Goal: Transaction & Acquisition: Book appointment/travel/reservation

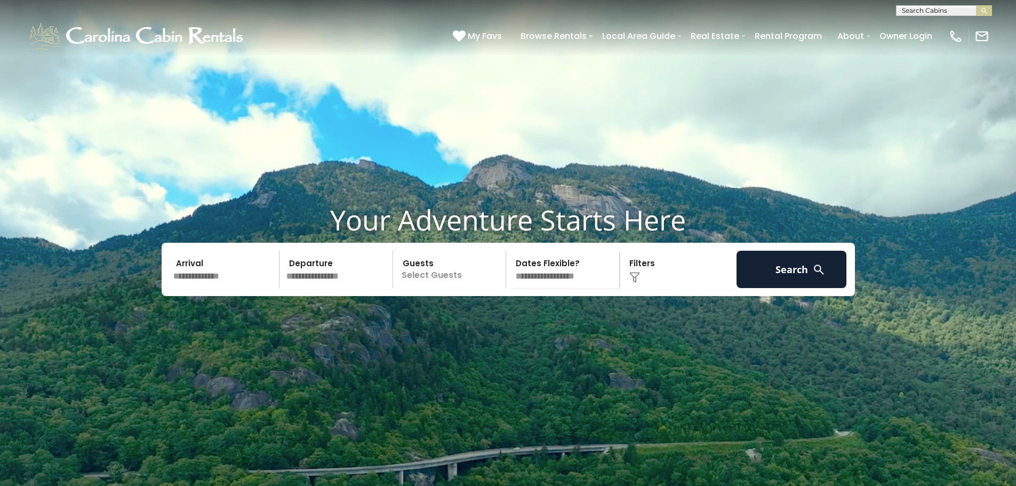
click at [219, 288] on input "text" at bounding box center [225, 269] width 110 height 37
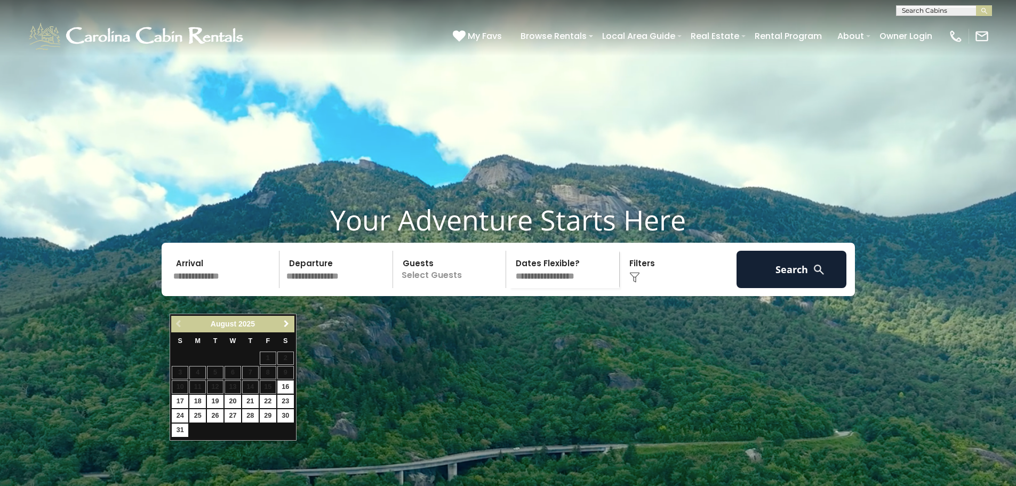
click at [286, 325] on span "Next" at bounding box center [286, 324] width 9 height 9
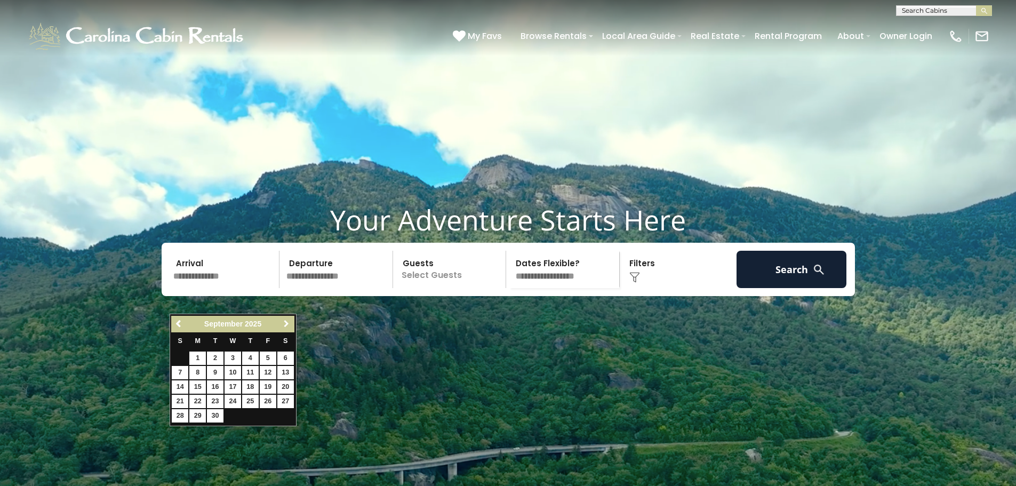
click at [286, 324] on span "Next" at bounding box center [286, 324] width 9 height 9
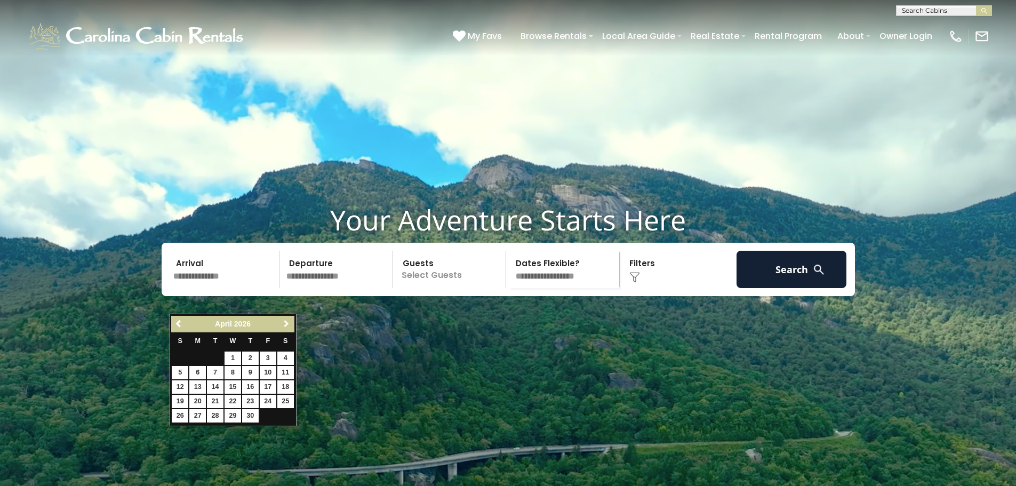
click at [286, 324] on span "Next" at bounding box center [286, 324] width 9 height 9
click at [288, 357] on link "1" at bounding box center [285, 358] width 17 height 13
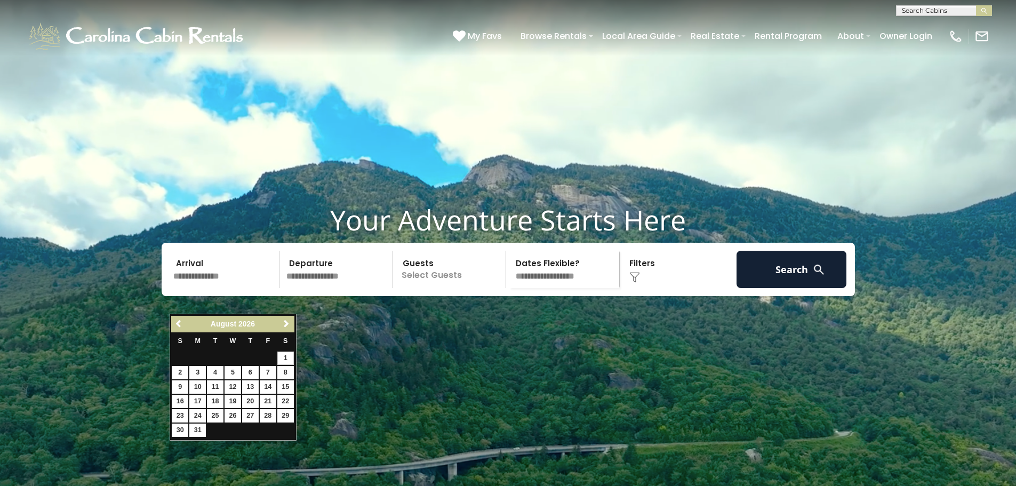
type input "******"
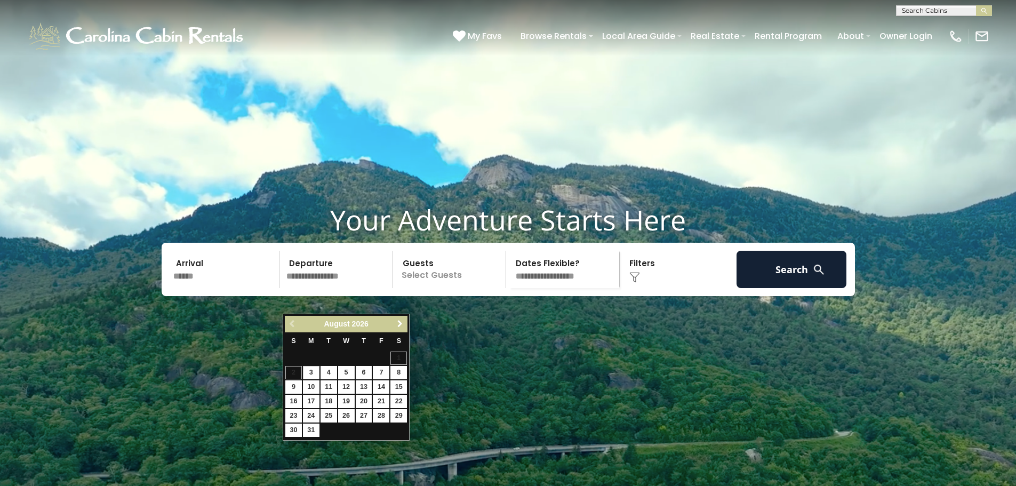
click at [400, 323] on span "Next" at bounding box center [400, 324] width 9 height 9
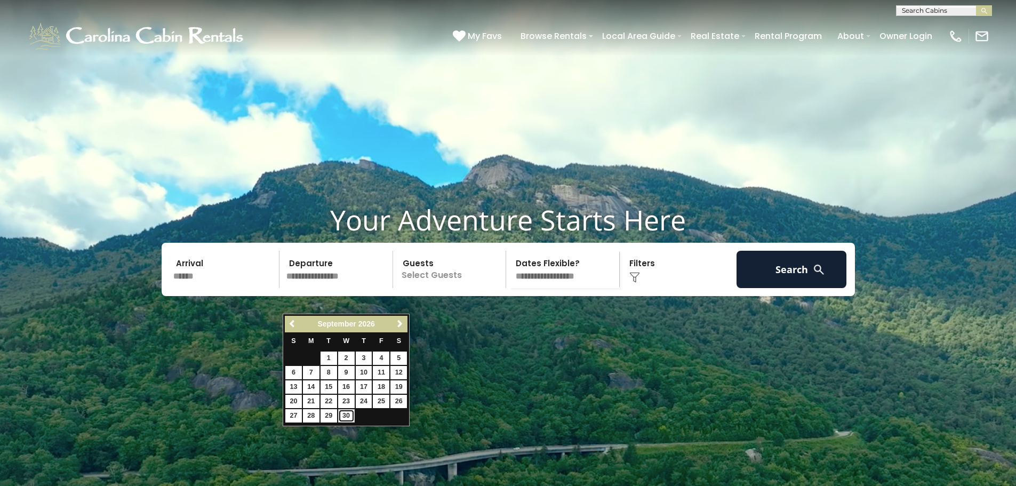
click at [344, 412] on link "30" at bounding box center [346, 415] width 17 height 13
type input "*******"
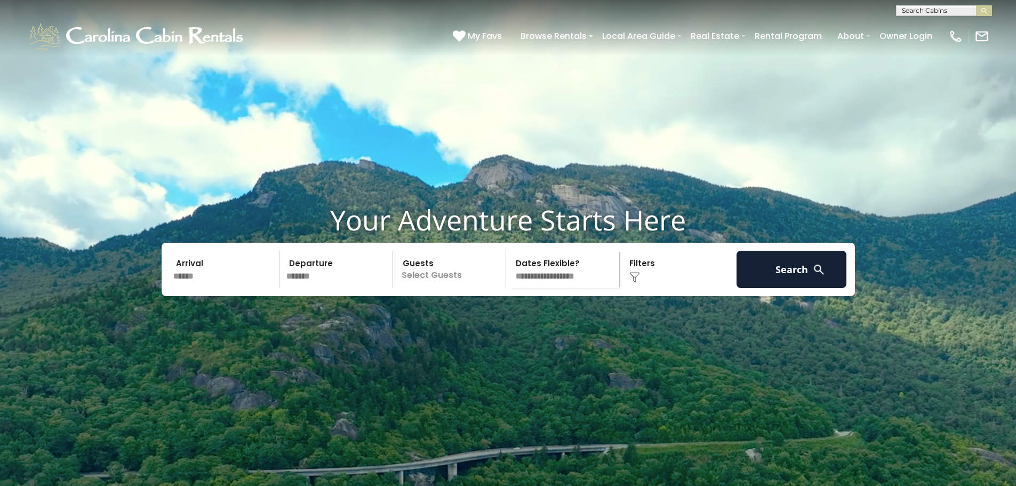
click at [453, 288] on p "Select Guests" at bounding box center [451, 269] width 110 height 37
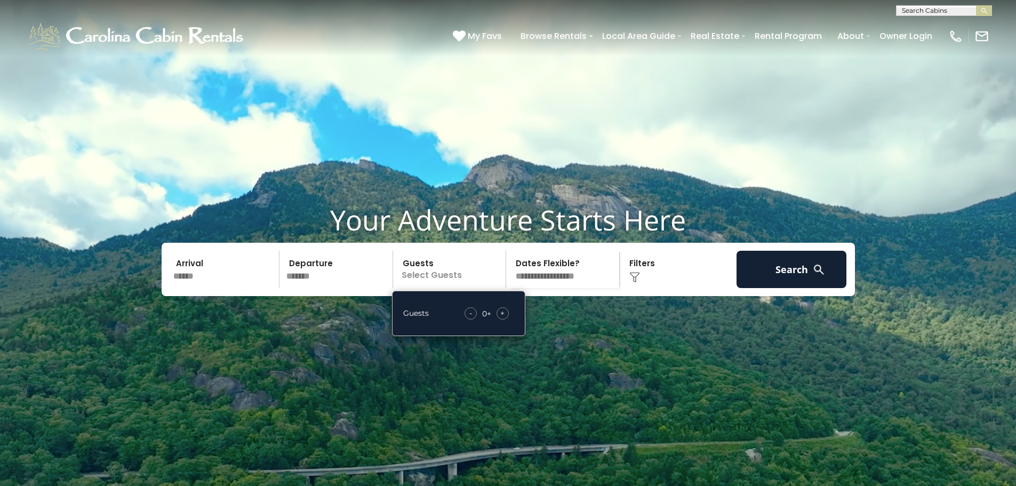
click at [505, 318] on span "+" at bounding box center [502, 313] width 4 height 11
click at [576, 288] on select "**********" at bounding box center [564, 269] width 110 height 37
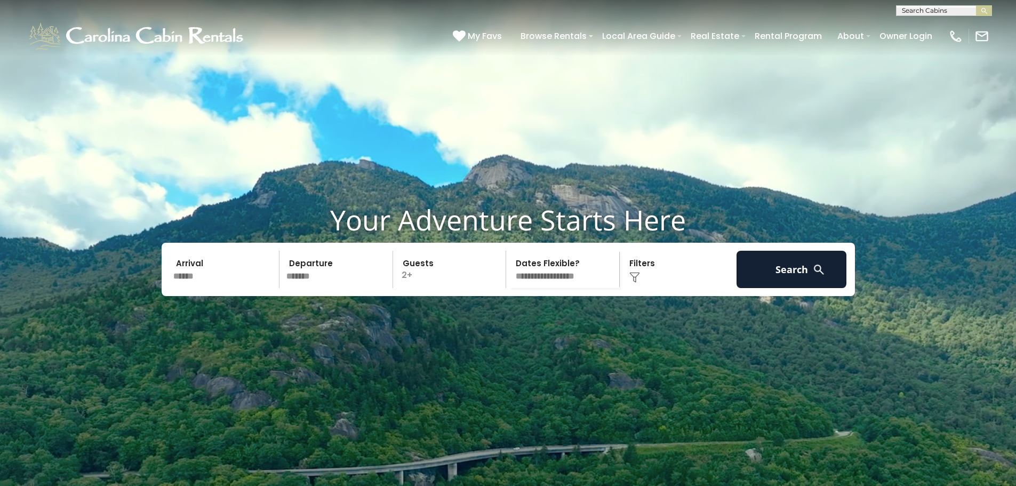
select select "*"
click at [509, 276] on select "**********" at bounding box center [564, 269] width 110 height 37
click at [634, 288] on div "Click to Choose" at bounding box center [678, 269] width 110 height 37
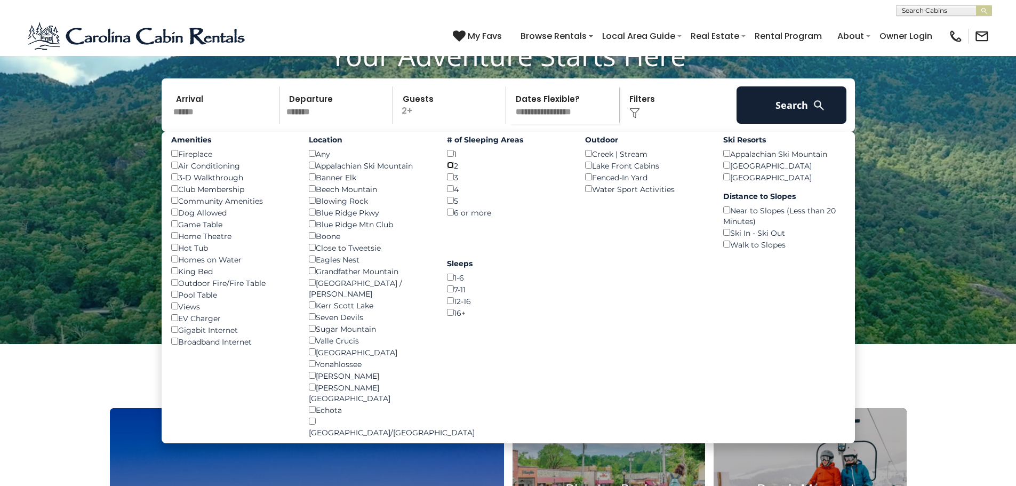
scroll to position [160, 0]
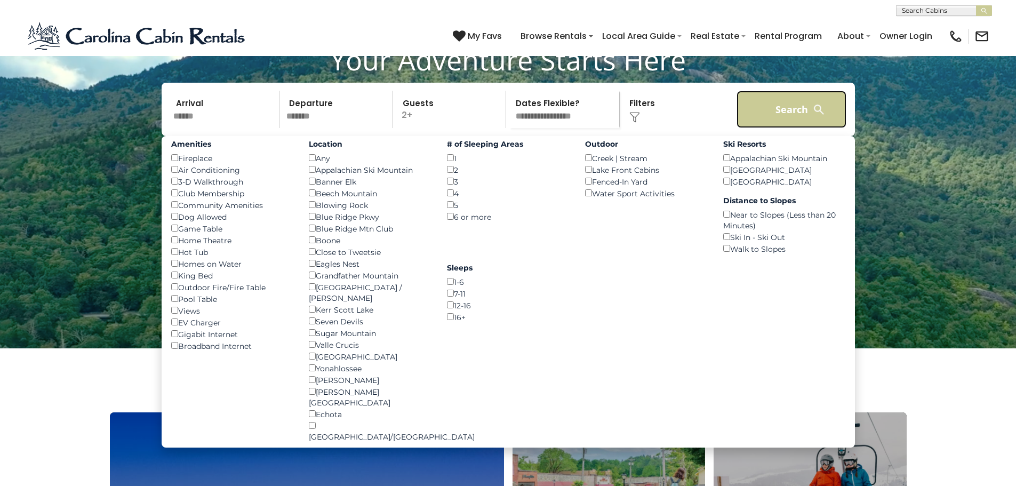
click at [763, 128] on button "Search" at bounding box center [792, 109] width 110 height 37
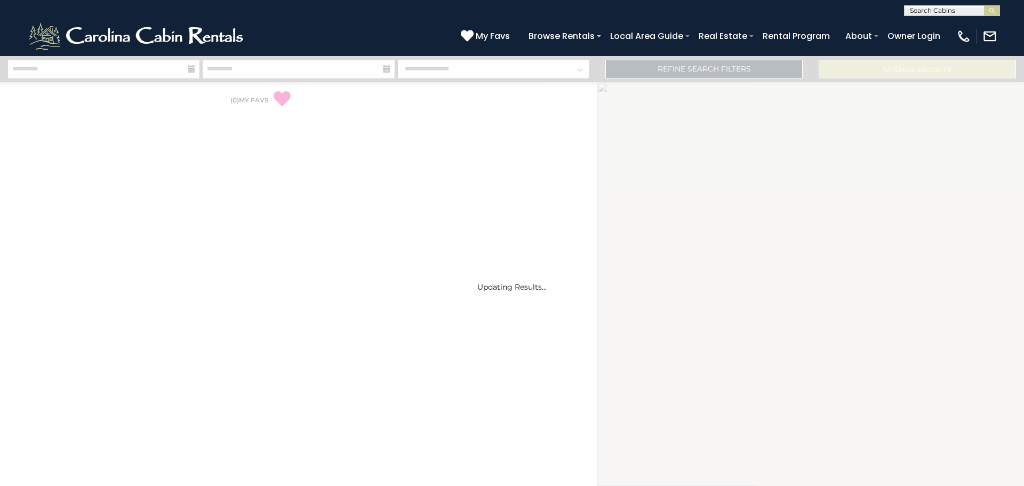
select select "*"
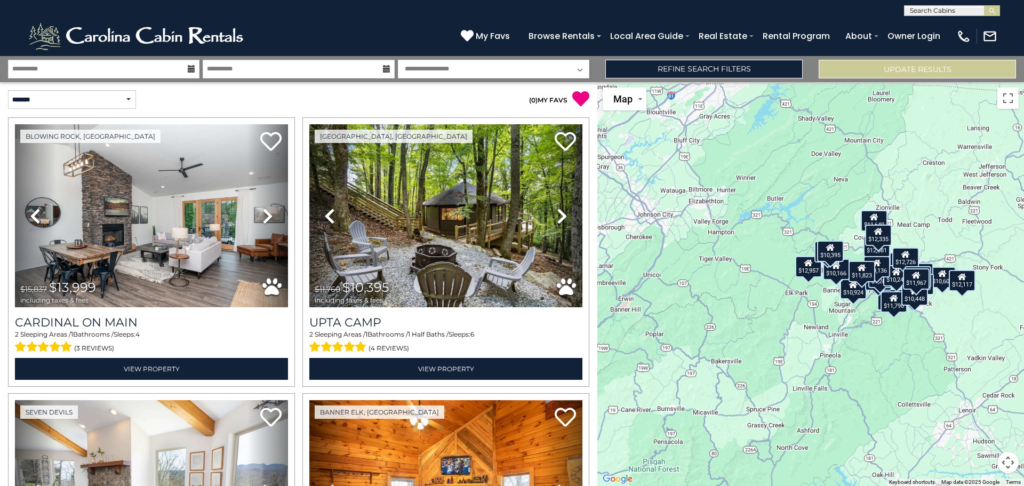
drag, startPoint x: 919, startPoint y: 181, endPoint x: 923, endPoint y: 173, distance: 8.6
click at [920, 180] on div "$13,999 $10,395 $10,924 $11,823 $12,957 $13,295 $12,081 $11,967 $9,759 $14,209 …" at bounding box center [810, 284] width 427 height 404
click at [689, 66] on link "Refine Search Filters" at bounding box center [703, 69] width 197 height 19
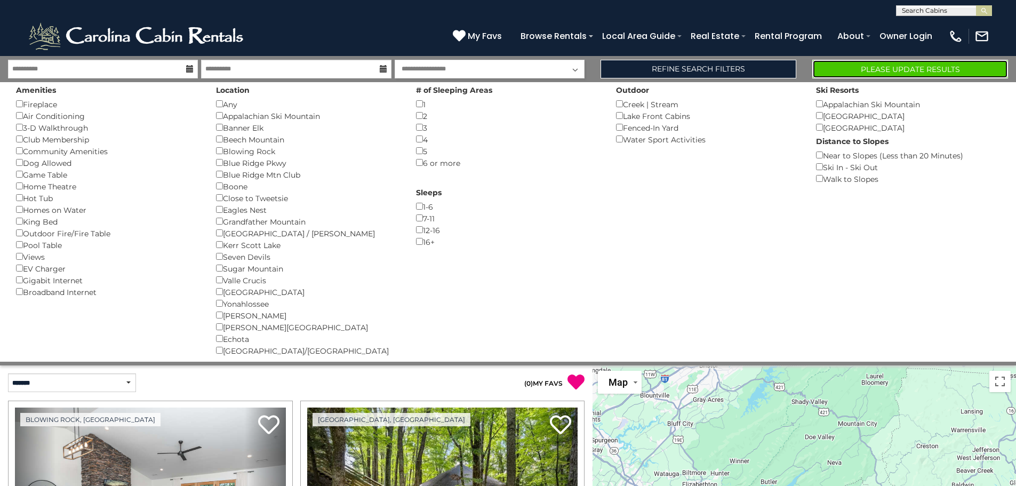
click at [863, 70] on button "Please Update Results" at bounding box center [910, 69] width 196 height 19
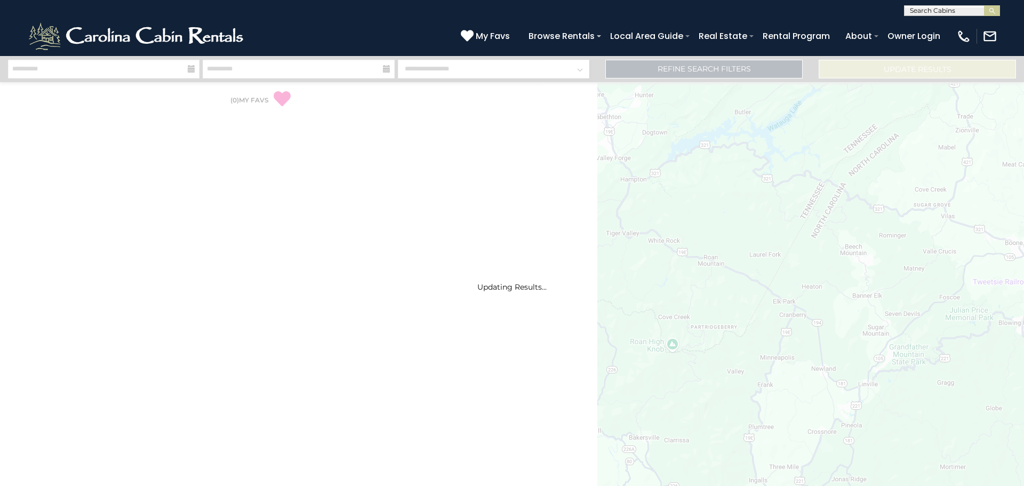
select select "*"
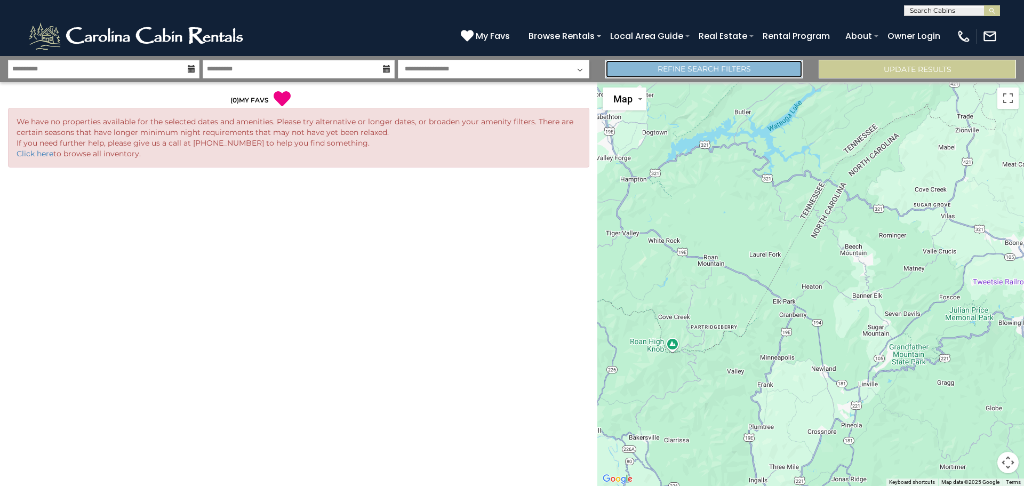
click at [765, 63] on link "Refine Search Filters" at bounding box center [703, 69] width 197 height 19
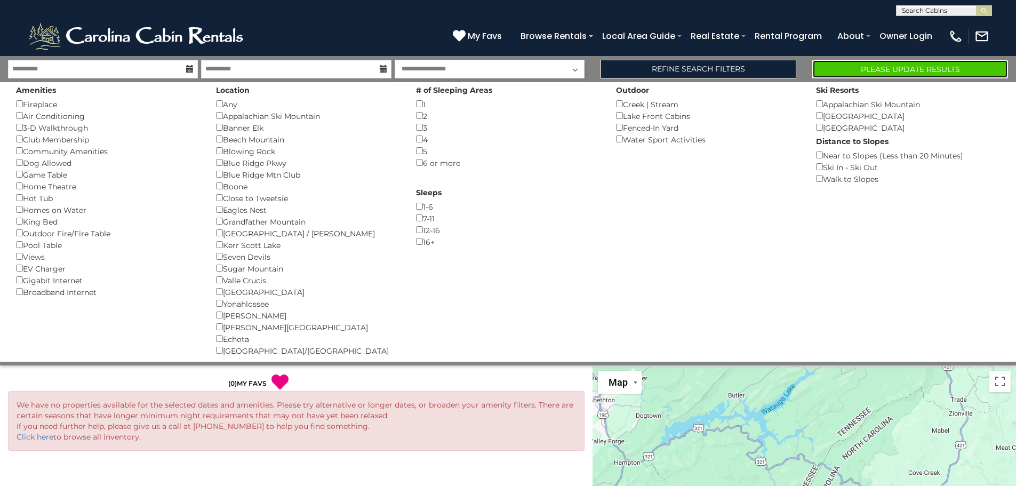
click at [919, 66] on button "Please Update Results" at bounding box center [910, 69] width 196 height 19
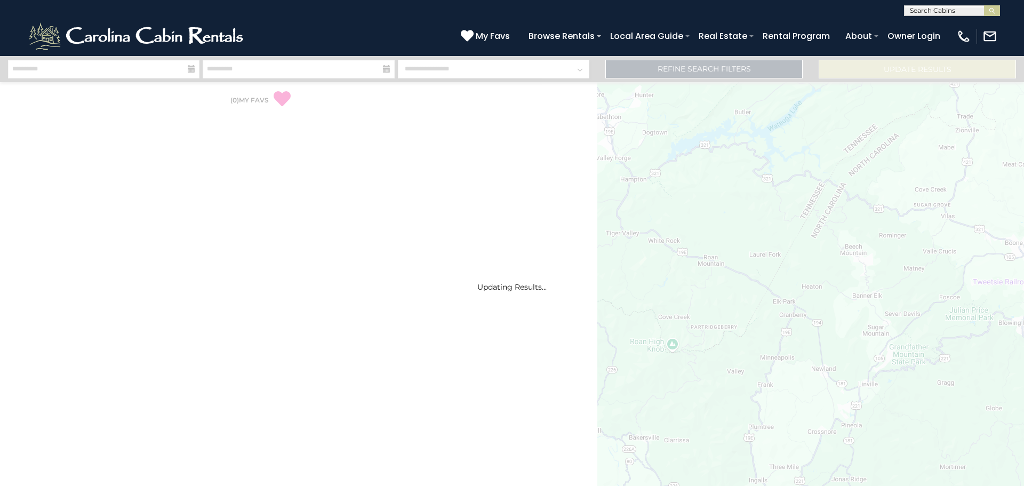
select select "*"
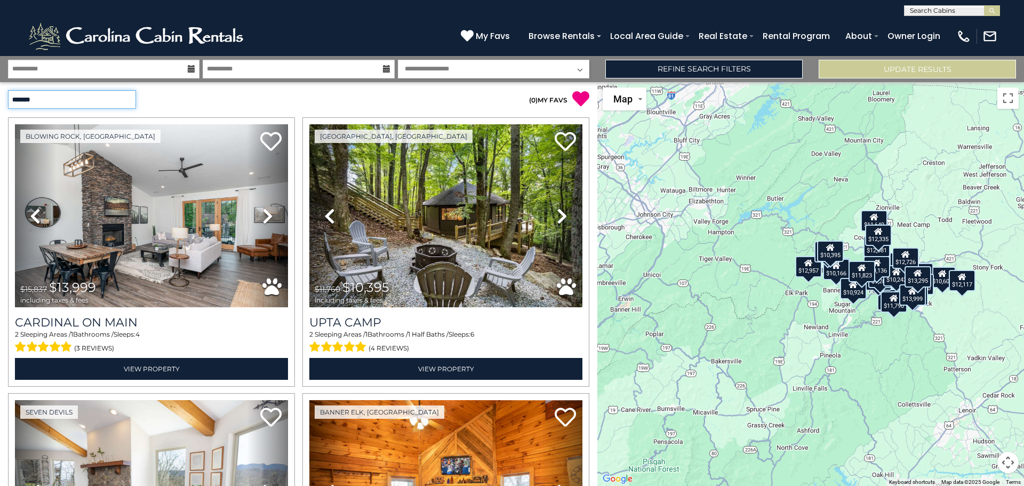
click at [130, 99] on select "**********" at bounding box center [72, 99] width 128 height 19
select select "*********"
click at [8, 90] on select "**********" at bounding box center [72, 99] width 128 height 19
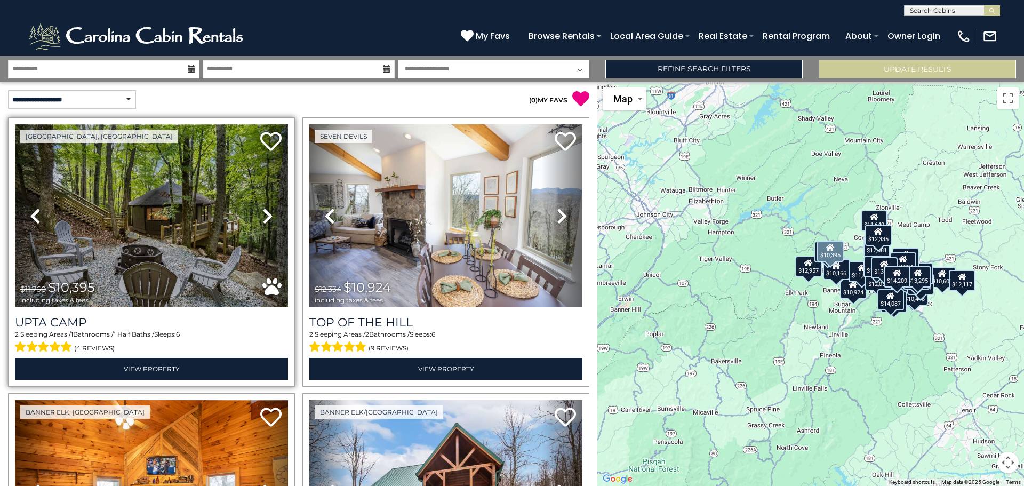
click at [173, 221] on img at bounding box center [151, 215] width 273 height 183
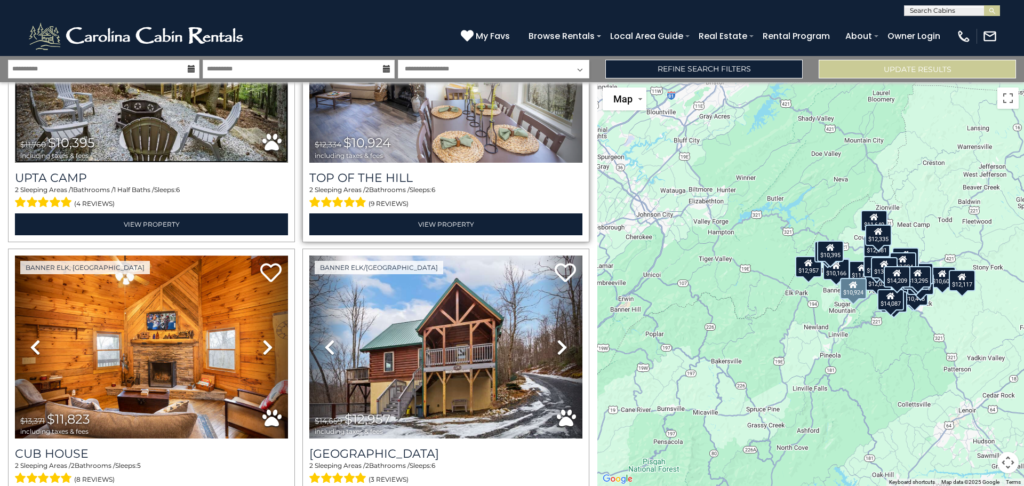
scroll to position [160, 0]
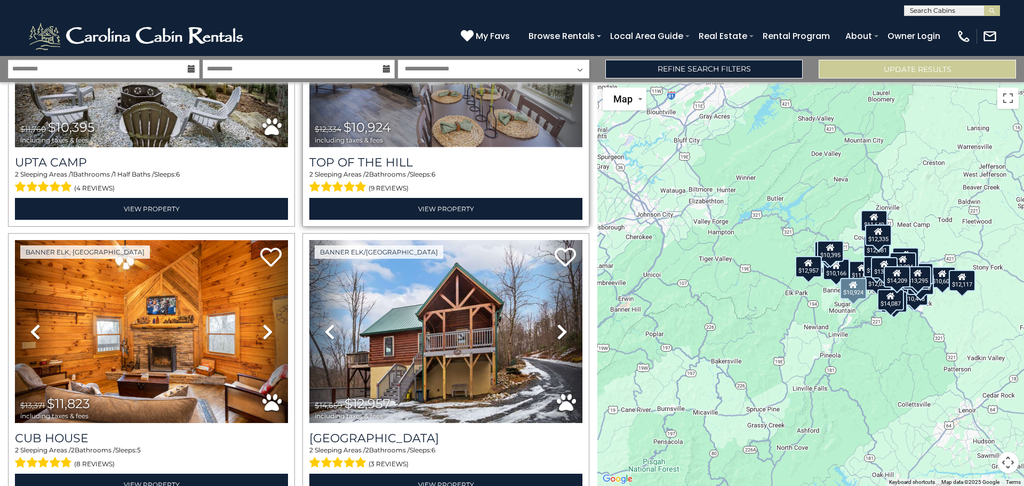
click at [469, 118] on img at bounding box center [445, 55] width 273 height 183
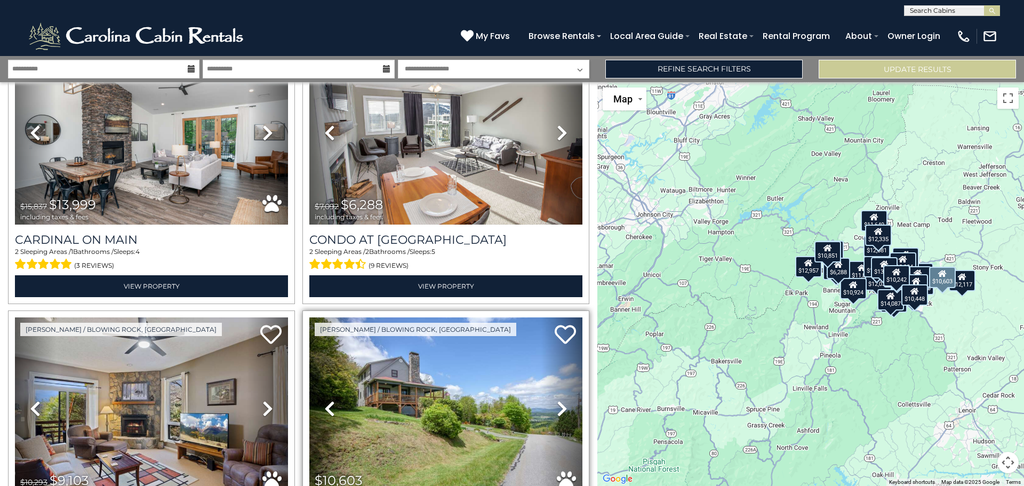
scroll to position [587, 0]
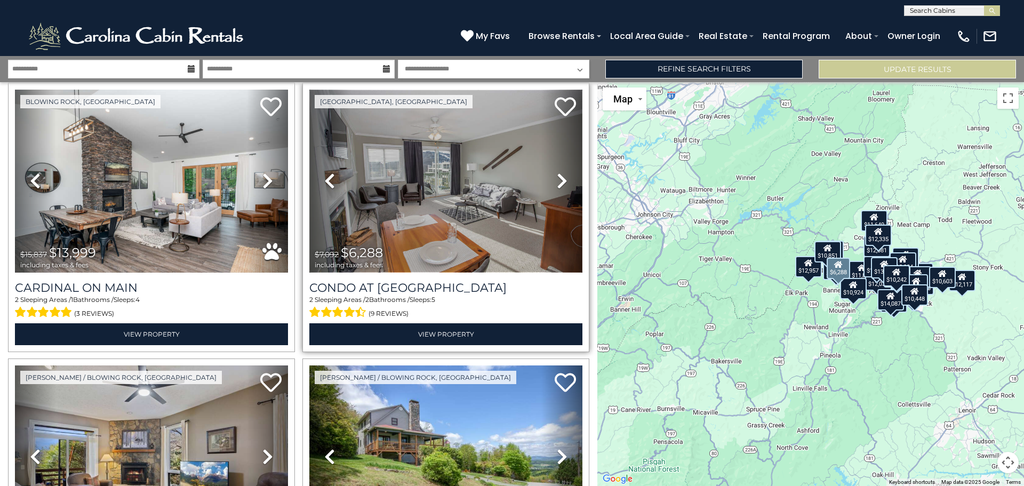
click at [458, 198] on img at bounding box center [445, 181] width 273 height 183
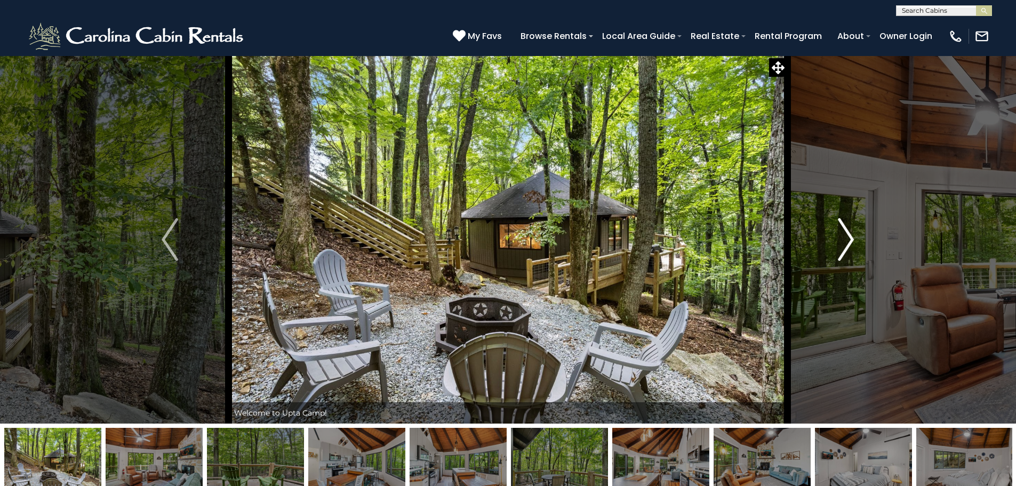
click at [853, 239] on img "Next" at bounding box center [846, 239] width 16 height 43
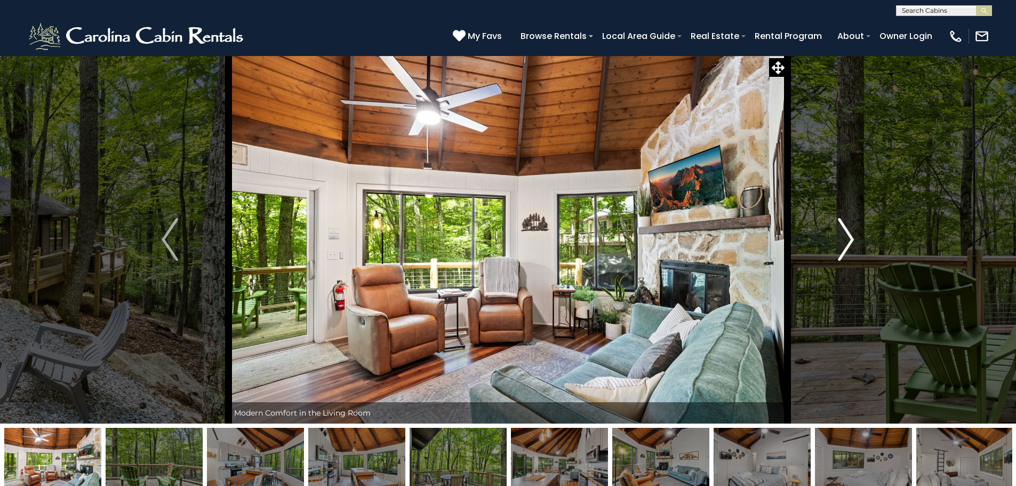
click at [853, 239] on img "Next" at bounding box center [846, 239] width 16 height 43
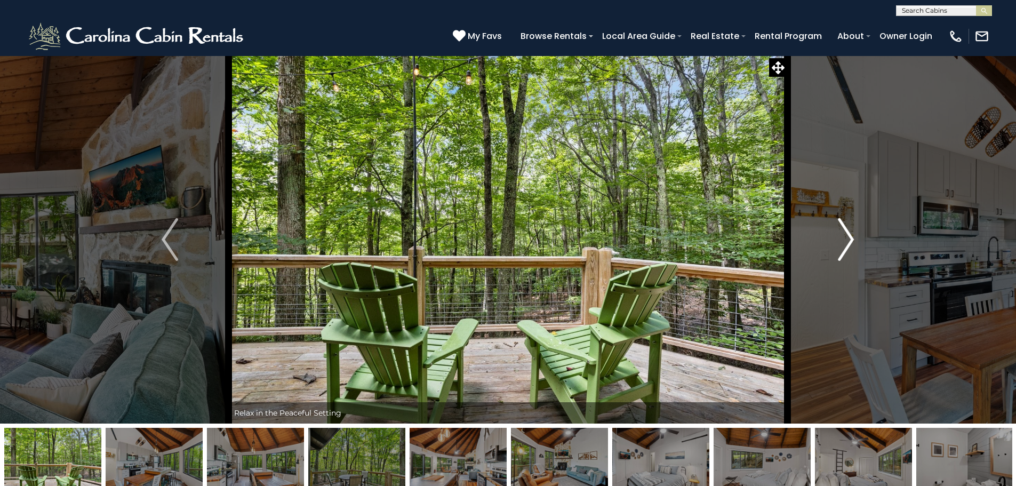
click at [853, 239] on img "Next" at bounding box center [846, 239] width 16 height 43
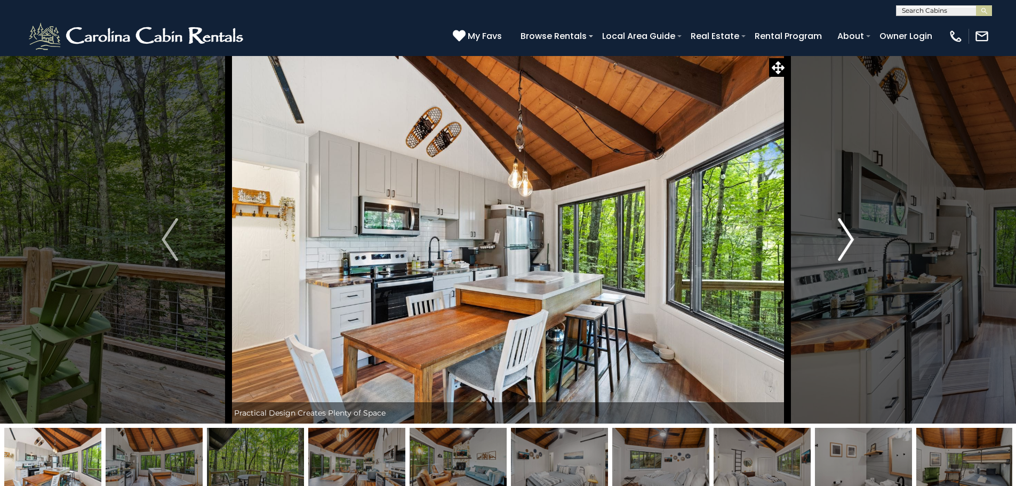
click at [853, 239] on img "Next" at bounding box center [846, 239] width 16 height 43
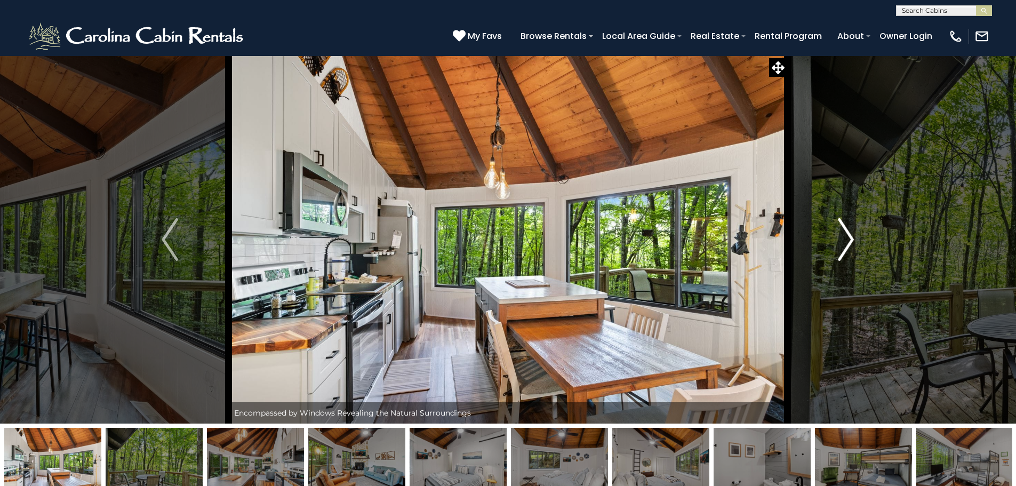
click at [853, 239] on img "Next" at bounding box center [846, 239] width 16 height 43
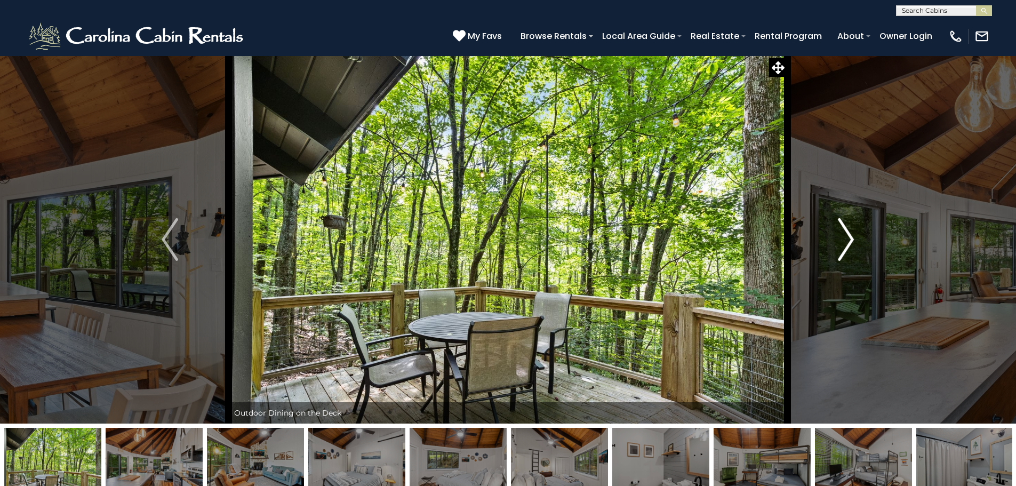
click at [853, 239] on img "Next" at bounding box center [846, 239] width 16 height 43
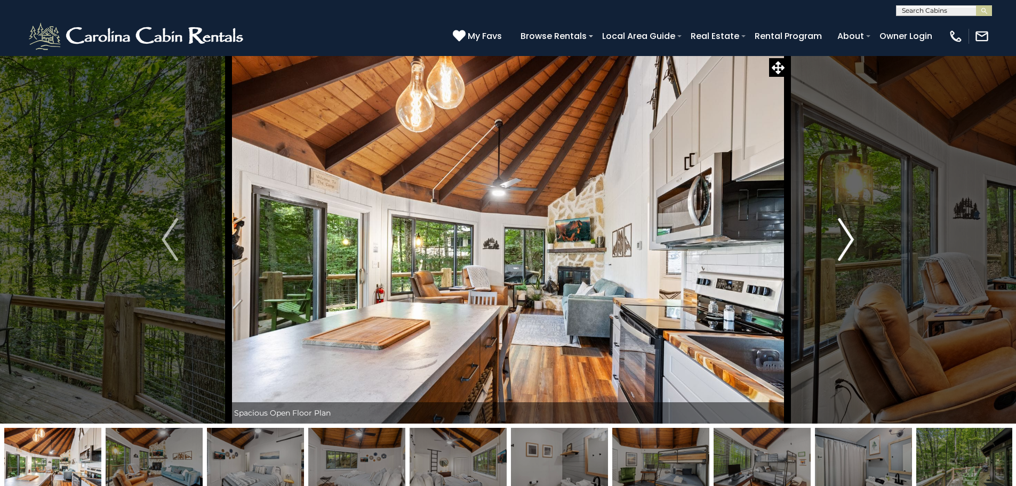
click at [853, 239] on img "Next" at bounding box center [846, 239] width 16 height 43
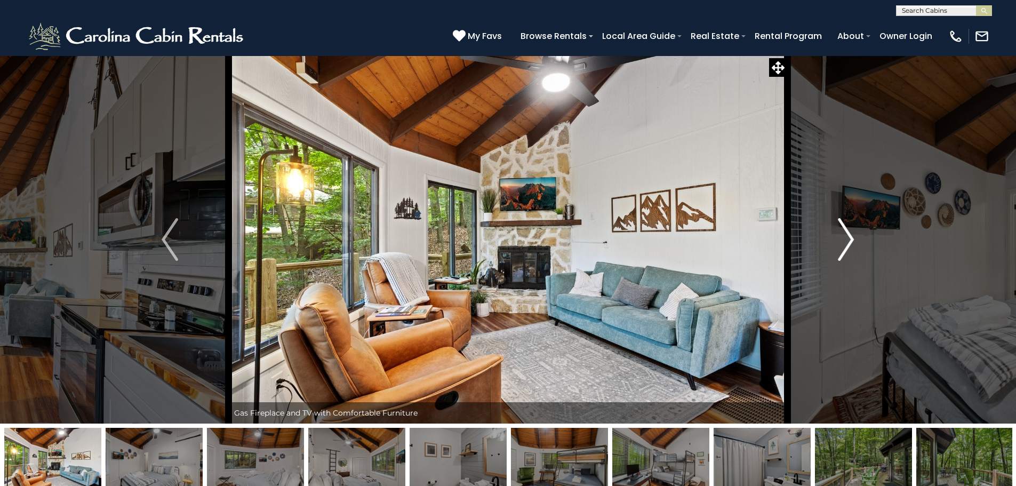
click at [853, 239] on img "Next" at bounding box center [846, 239] width 16 height 43
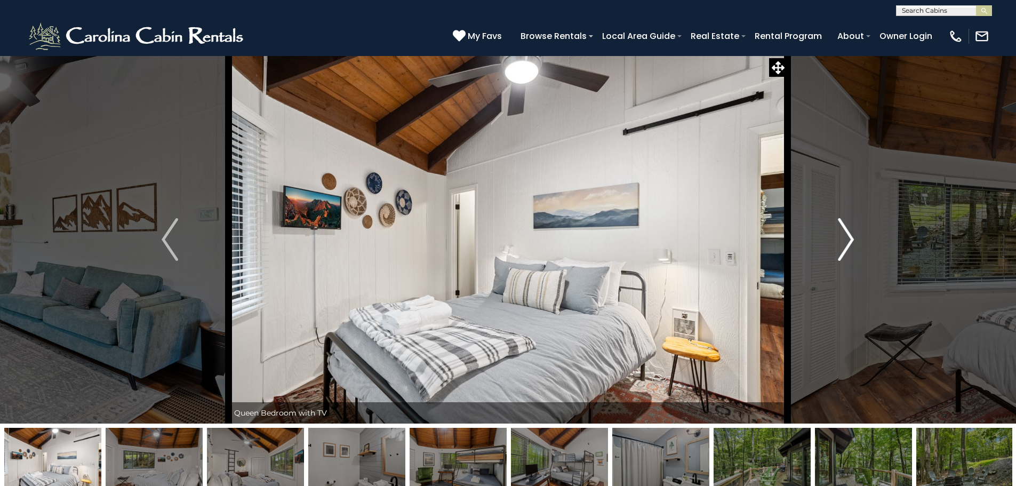
click at [853, 239] on img "Next" at bounding box center [846, 239] width 16 height 43
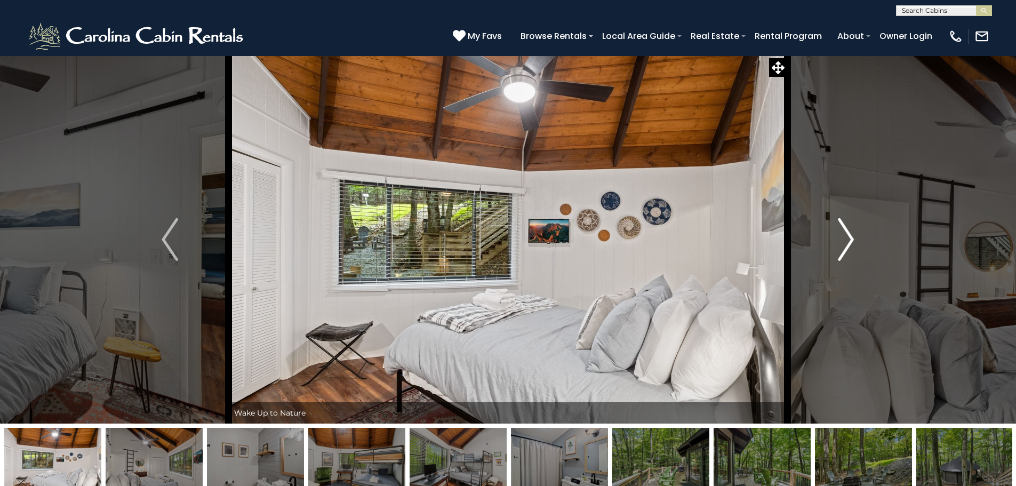
click at [853, 239] on img "Next" at bounding box center [846, 239] width 16 height 43
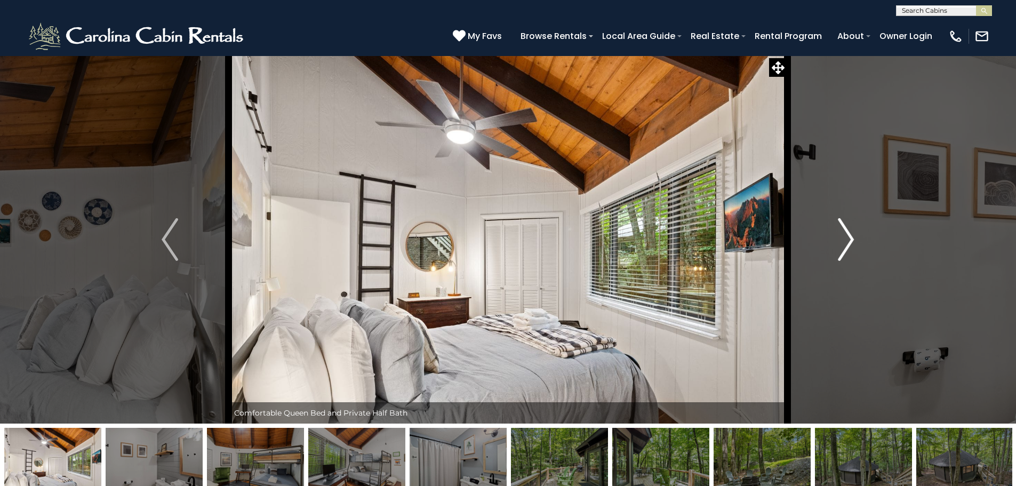
click at [853, 239] on img "Next" at bounding box center [846, 239] width 16 height 43
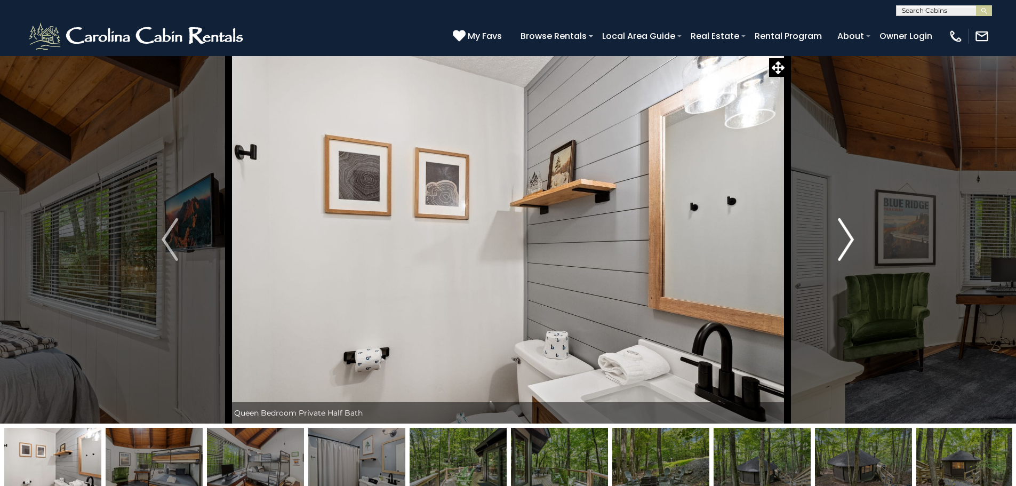
click at [853, 239] on img "Next" at bounding box center [846, 239] width 16 height 43
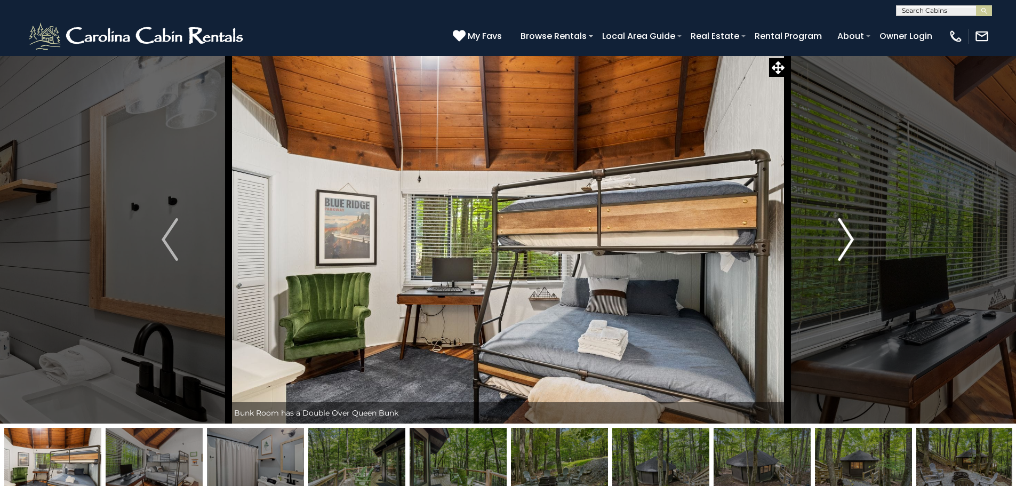
click at [853, 239] on img "Next" at bounding box center [846, 239] width 16 height 43
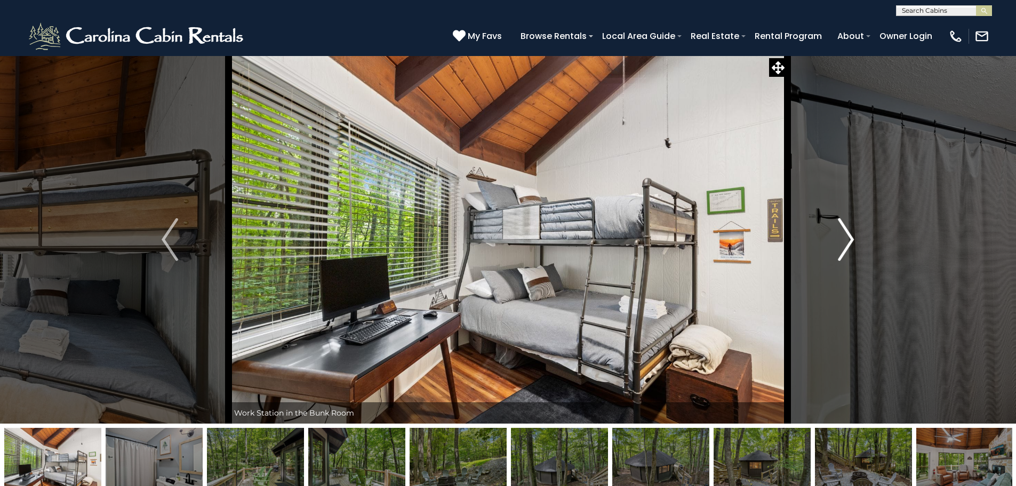
click at [853, 239] on img "Next" at bounding box center [846, 239] width 16 height 43
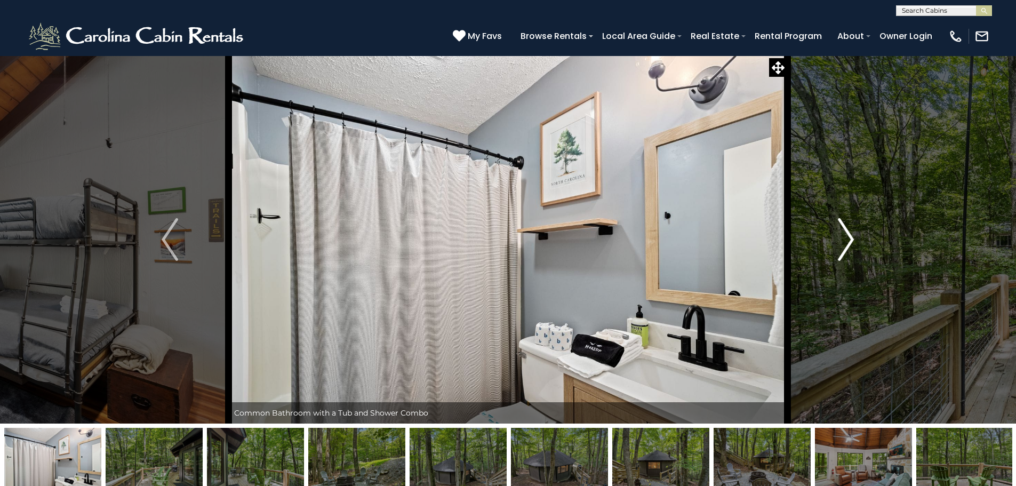
click at [853, 239] on img "Next" at bounding box center [846, 239] width 16 height 43
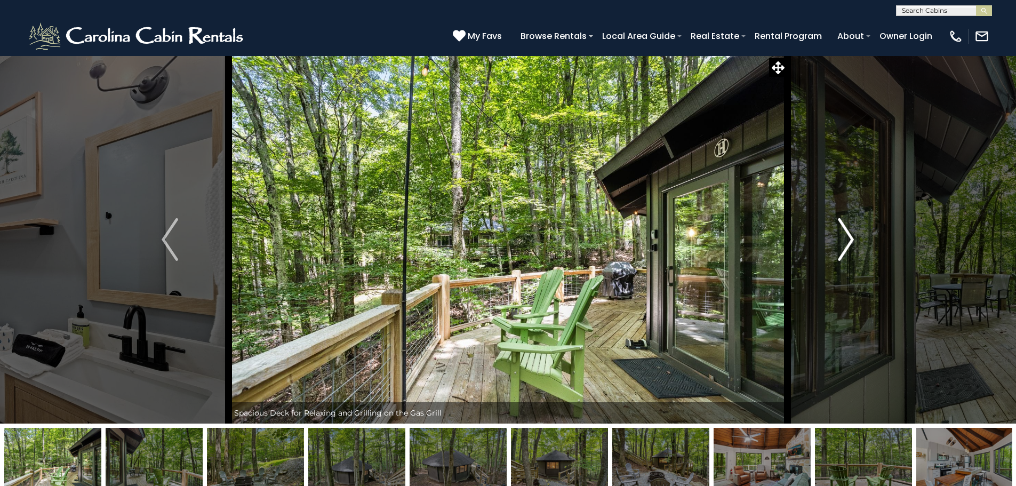
click at [853, 239] on img "Next" at bounding box center [846, 239] width 16 height 43
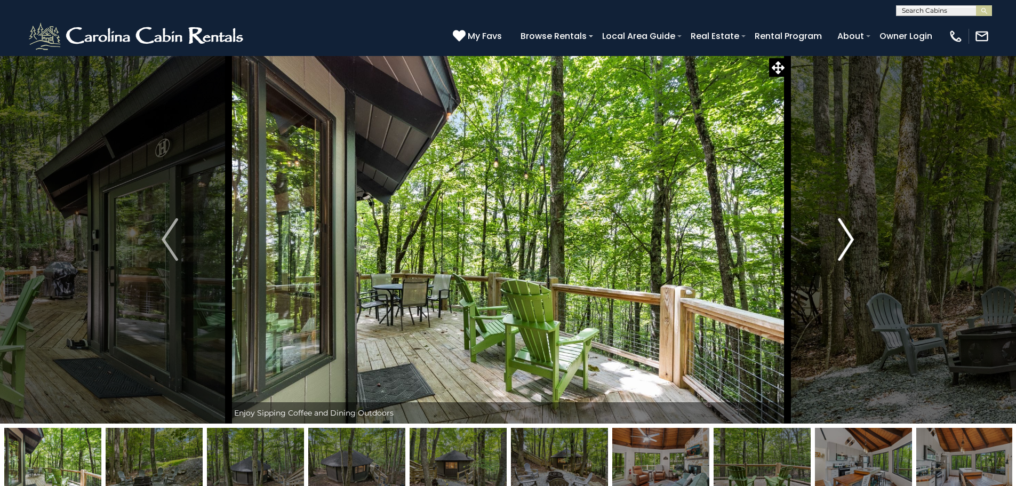
click at [853, 239] on img "Next" at bounding box center [846, 239] width 16 height 43
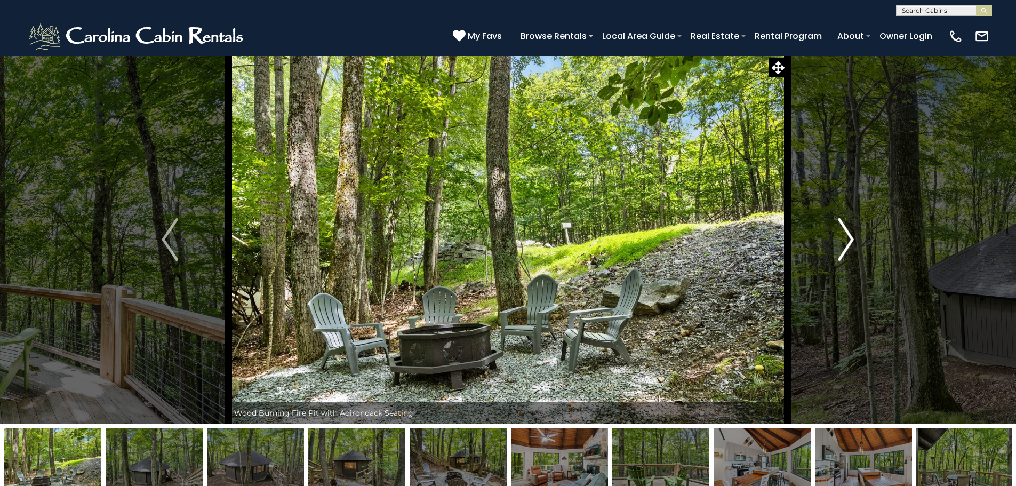
click at [853, 239] on img "Next" at bounding box center [846, 239] width 16 height 43
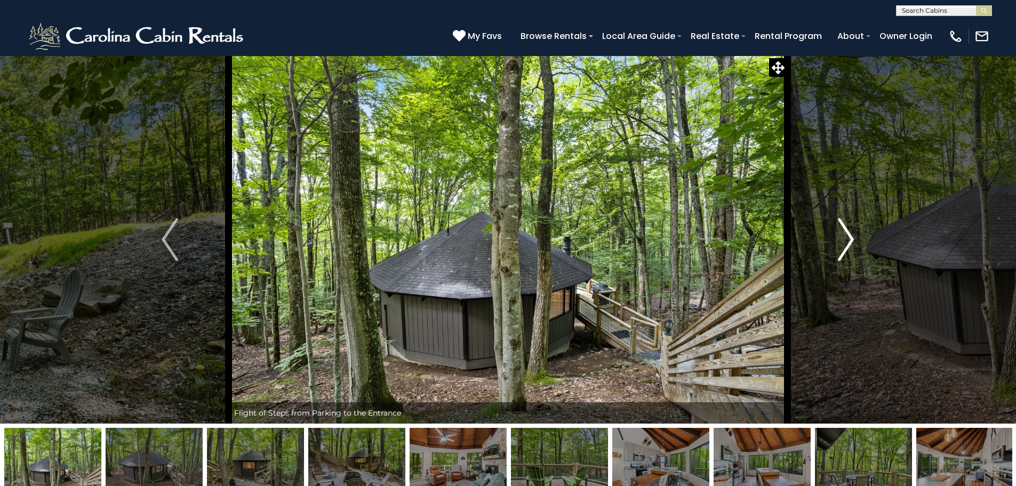
click at [853, 239] on img "Next" at bounding box center [846, 239] width 16 height 43
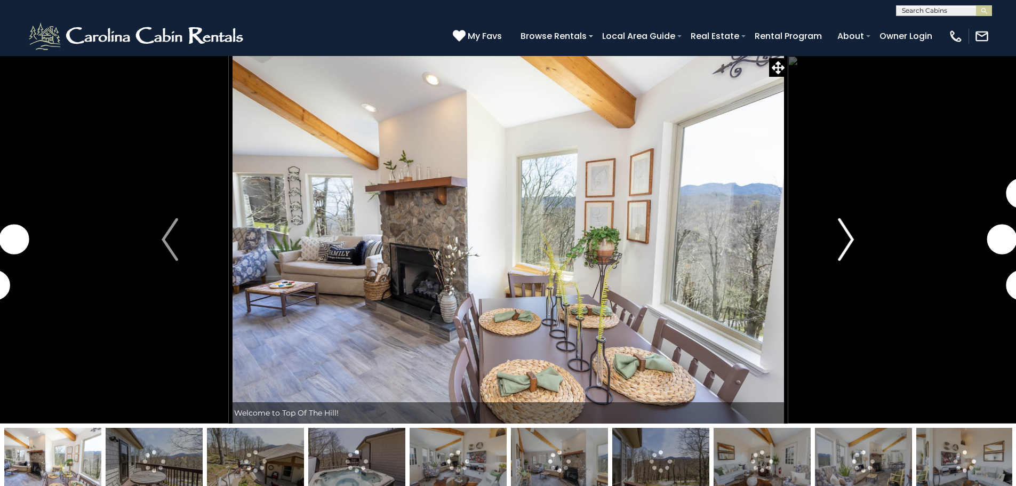
click at [848, 242] on img "Next" at bounding box center [846, 239] width 16 height 43
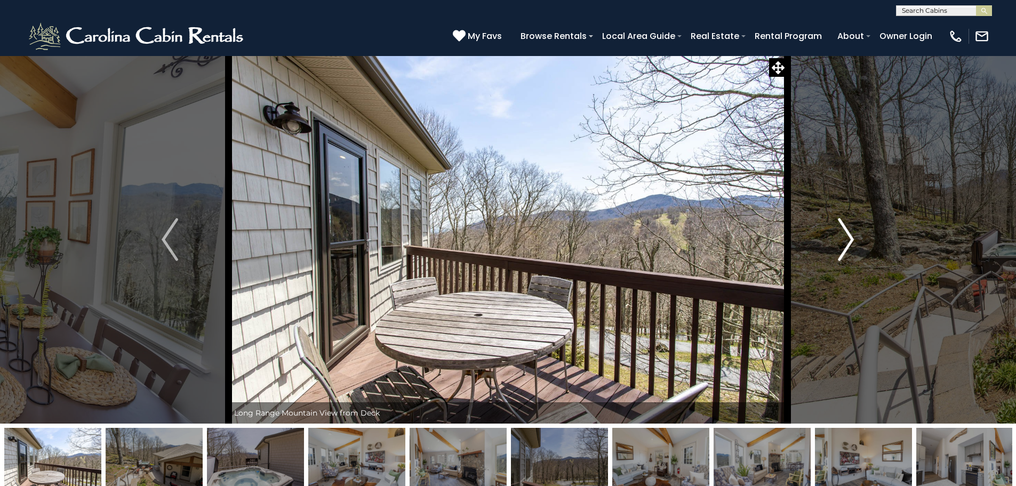
click at [848, 242] on img "Next" at bounding box center [846, 239] width 16 height 43
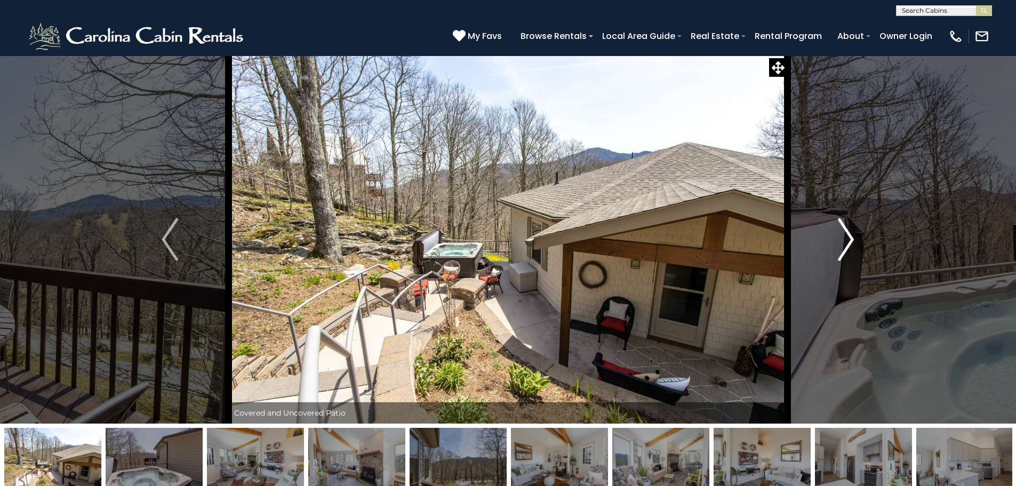
click at [848, 242] on img "Next" at bounding box center [846, 239] width 16 height 43
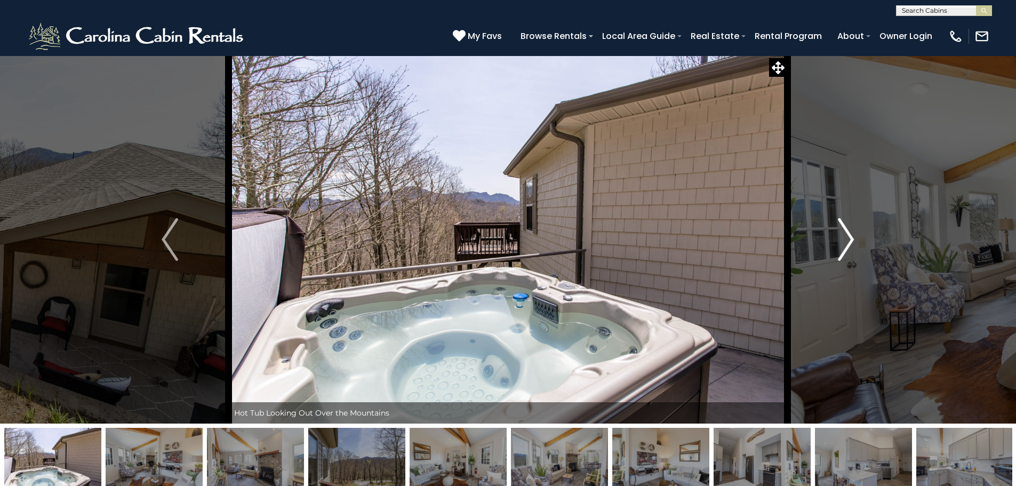
click at [848, 242] on img "Next" at bounding box center [846, 239] width 16 height 43
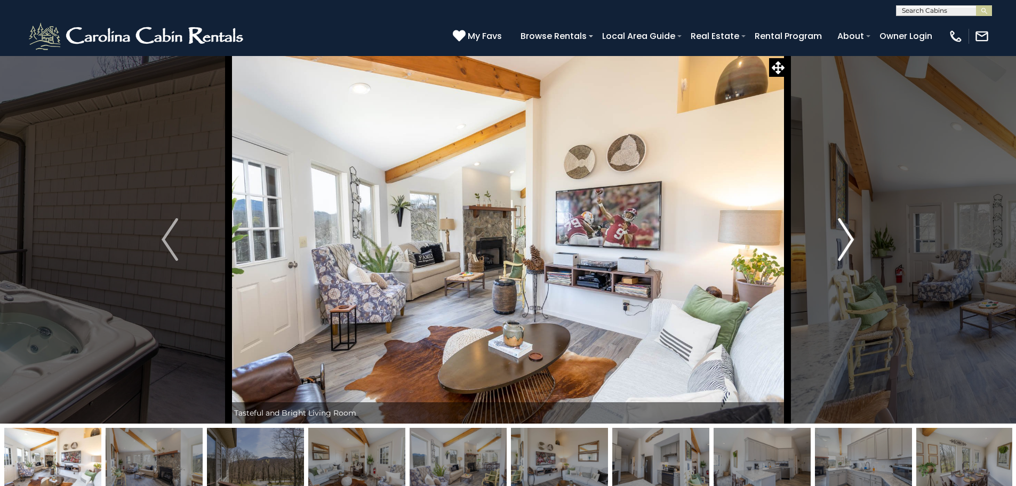
click at [848, 242] on img "Next" at bounding box center [846, 239] width 16 height 43
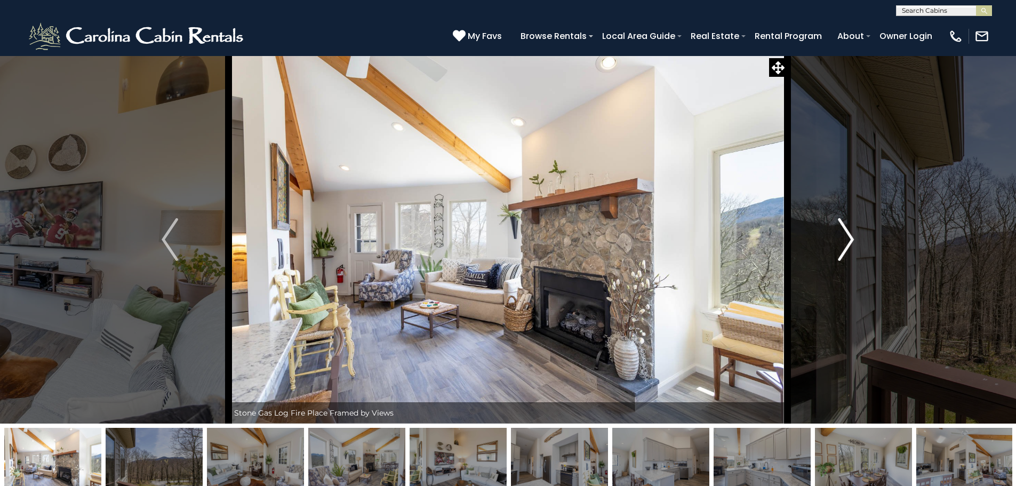
click at [848, 242] on img "Next" at bounding box center [846, 239] width 16 height 43
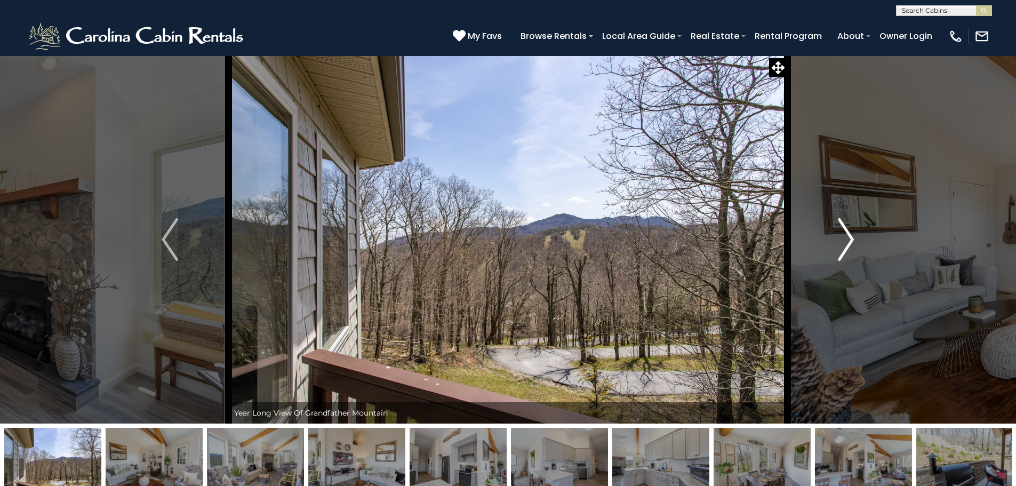
click at [848, 242] on img "Next" at bounding box center [846, 239] width 16 height 43
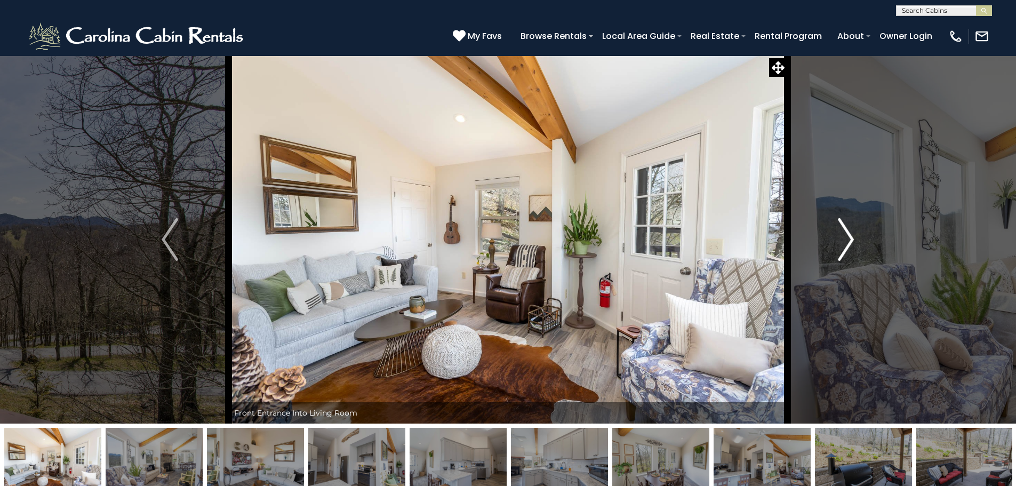
click at [848, 242] on img "Next" at bounding box center [846, 239] width 16 height 43
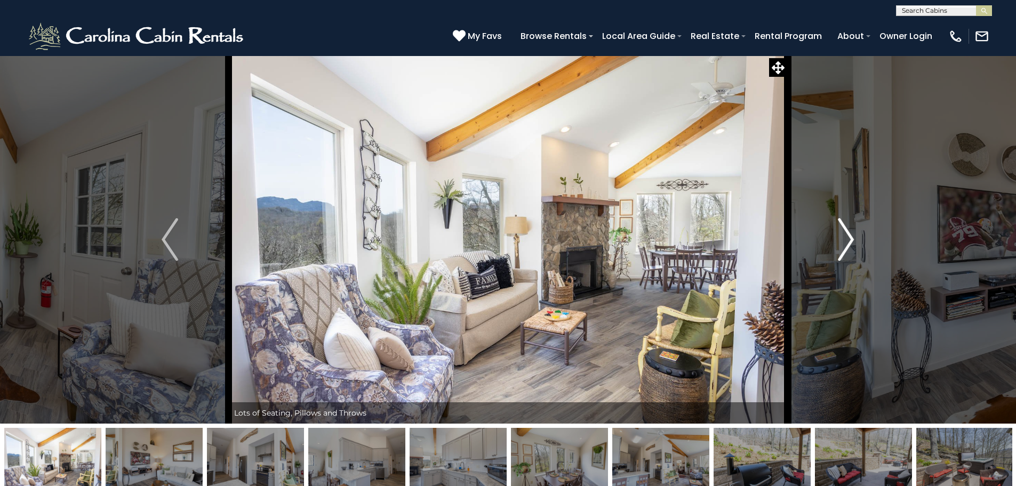
click at [848, 242] on img "Next" at bounding box center [846, 239] width 16 height 43
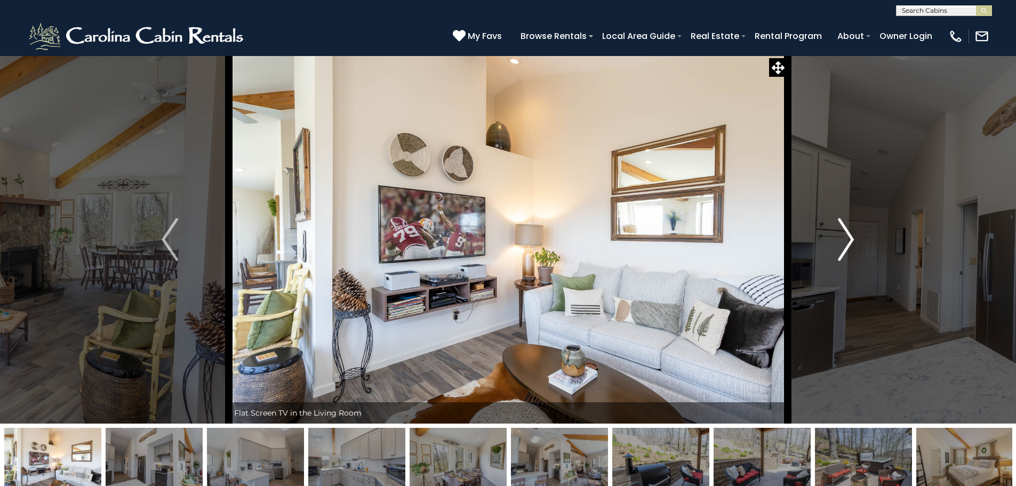
click at [848, 242] on img "Next" at bounding box center [846, 239] width 16 height 43
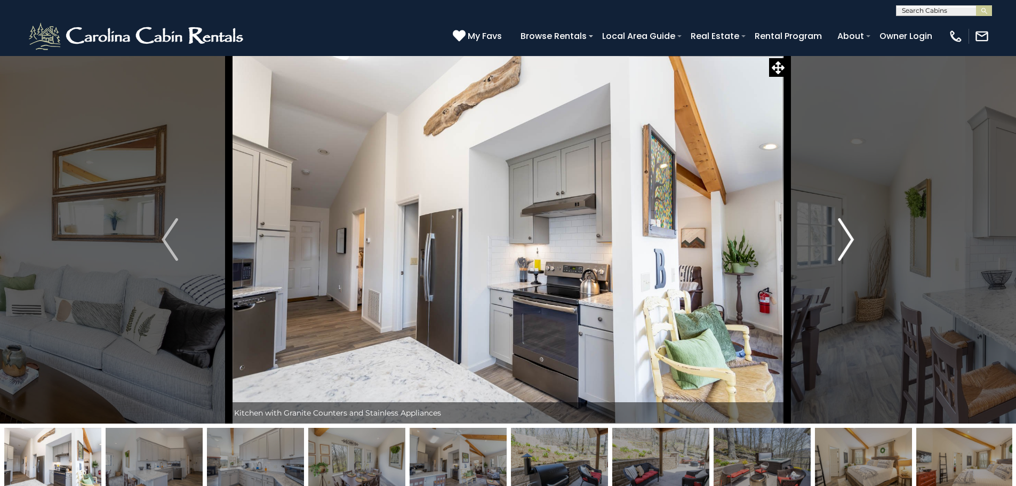
click at [848, 242] on img "Next" at bounding box center [846, 239] width 16 height 43
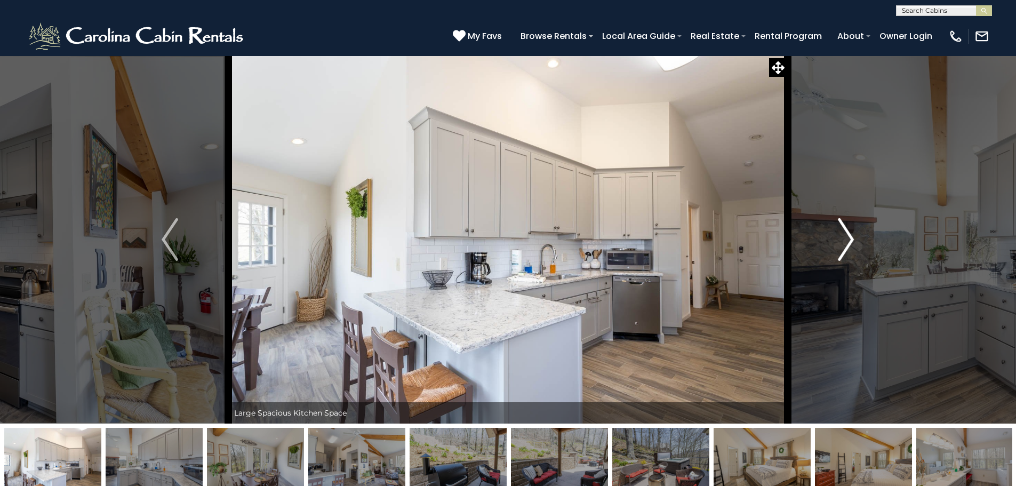
click at [848, 242] on img "Next" at bounding box center [846, 239] width 16 height 43
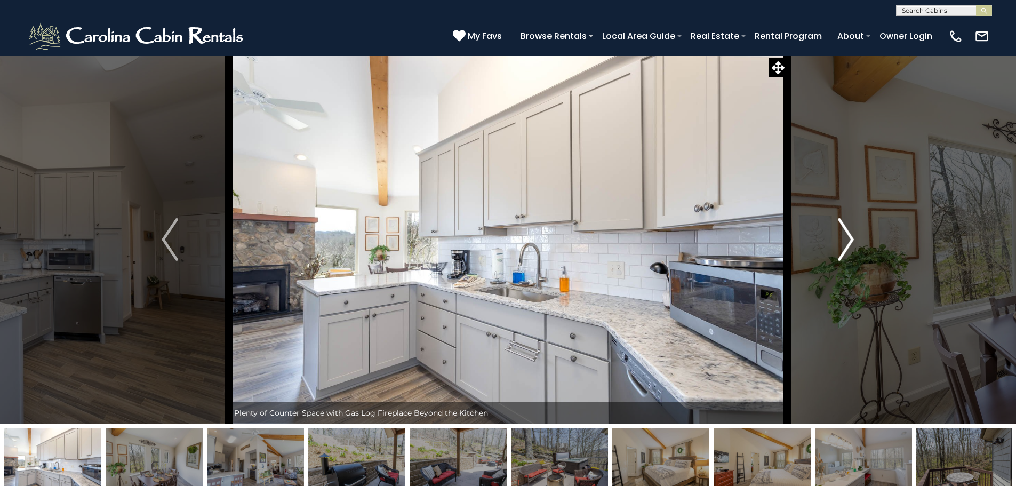
click at [848, 242] on img "Next" at bounding box center [846, 239] width 16 height 43
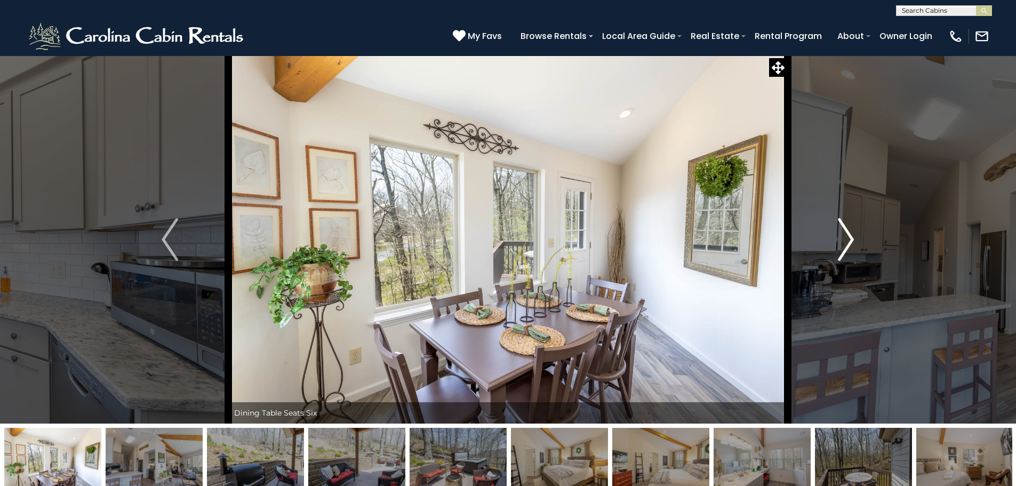
click at [848, 242] on img "Next" at bounding box center [846, 239] width 16 height 43
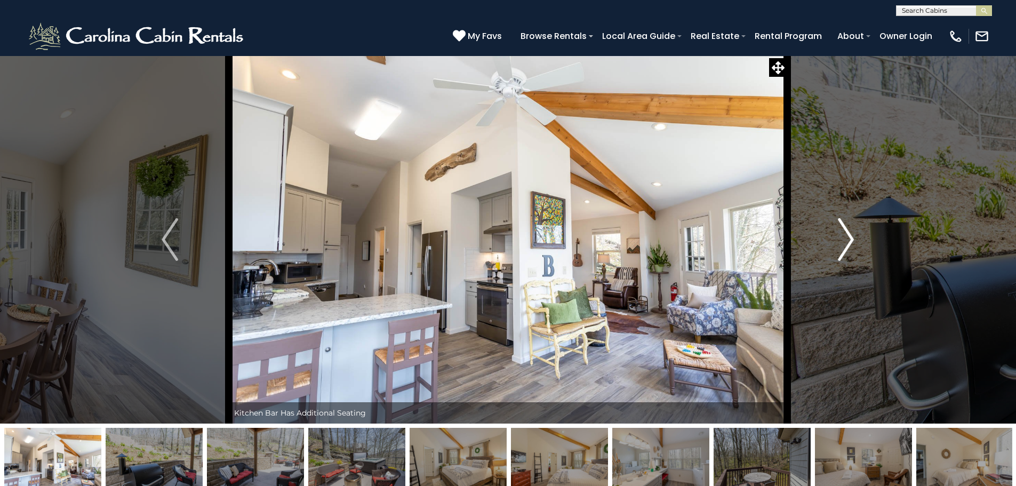
click at [848, 242] on img "Next" at bounding box center [846, 239] width 16 height 43
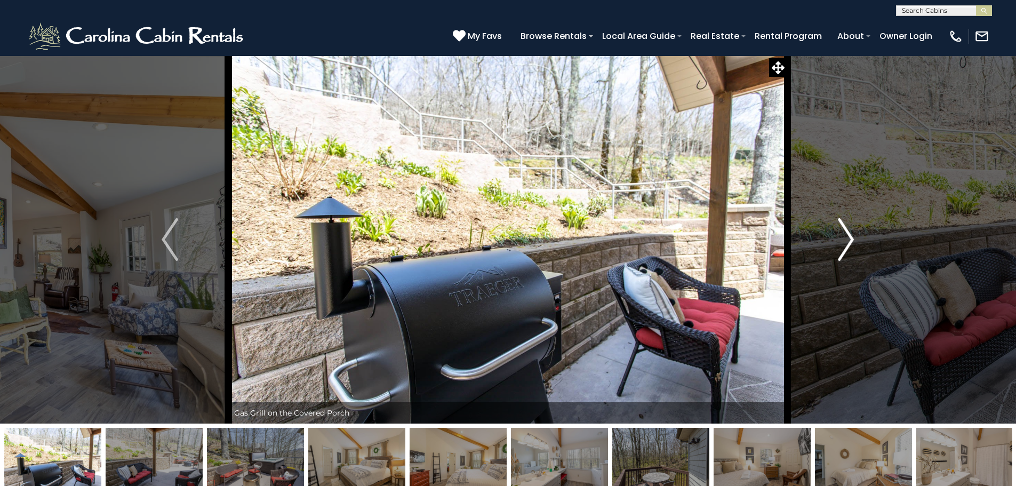
click at [848, 242] on img "Next" at bounding box center [846, 239] width 16 height 43
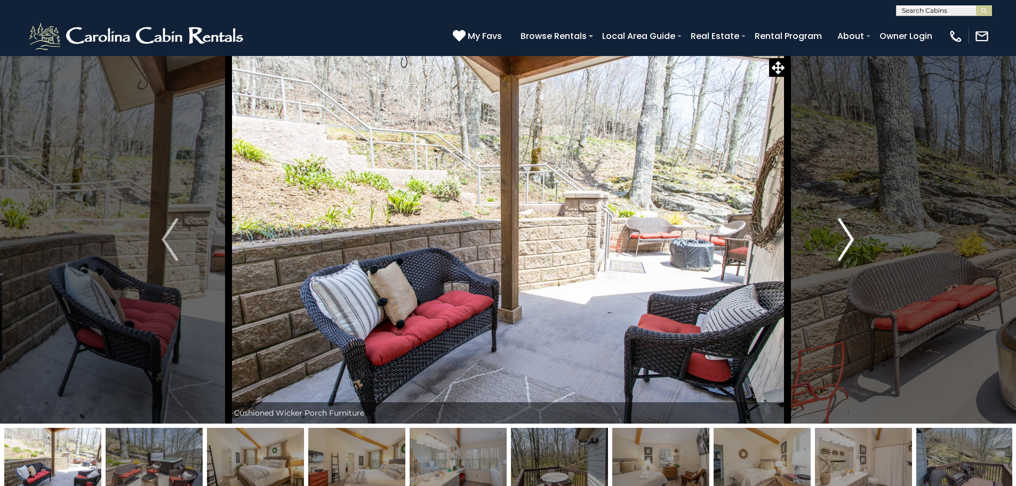
click at [848, 242] on img "Next" at bounding box center [846, 239] width 16 height 43
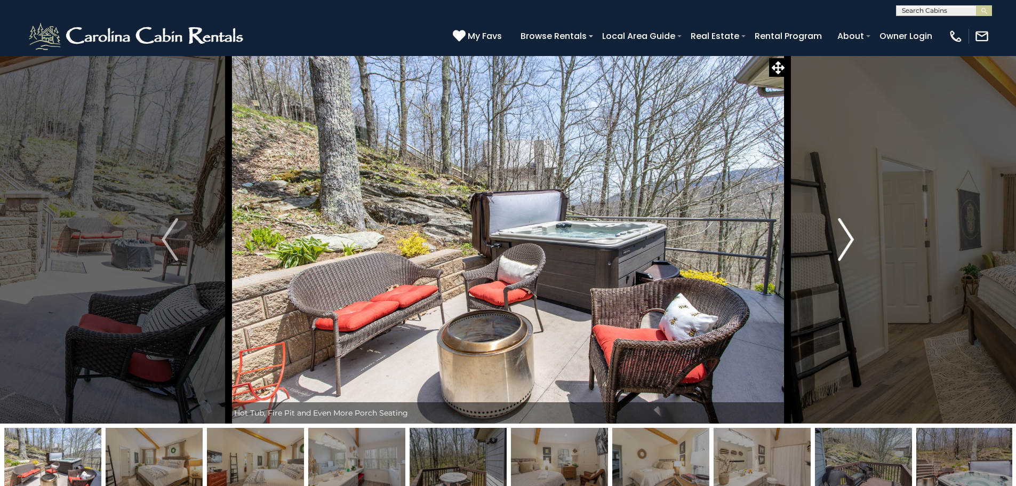
click at [848, 242] on img "Next" at bounding box center [846, 239] width 16 height 43
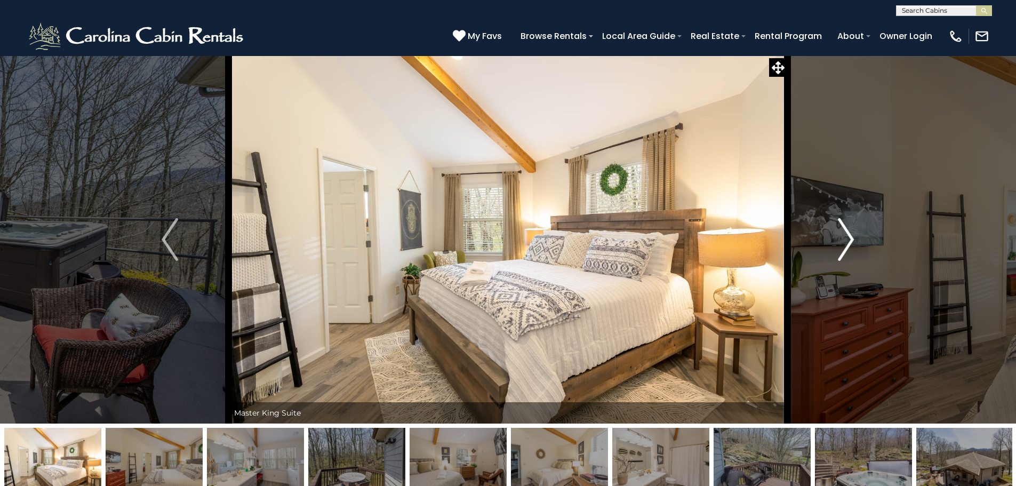
click at [848, 242] on img "Next" at bounding box center [846, 239] width 16 height 43
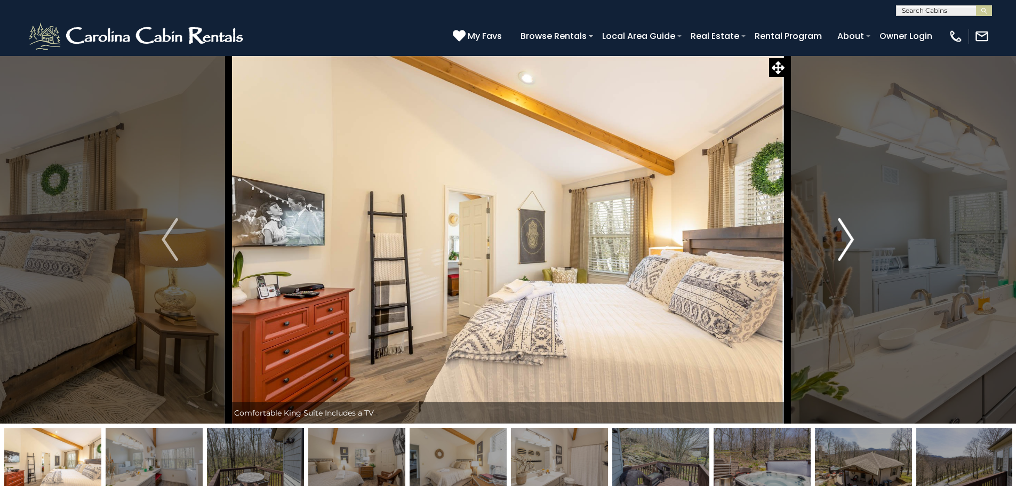
click at [848, 242] on img "Next" at bounding box center [846, 239] width 16 height 43
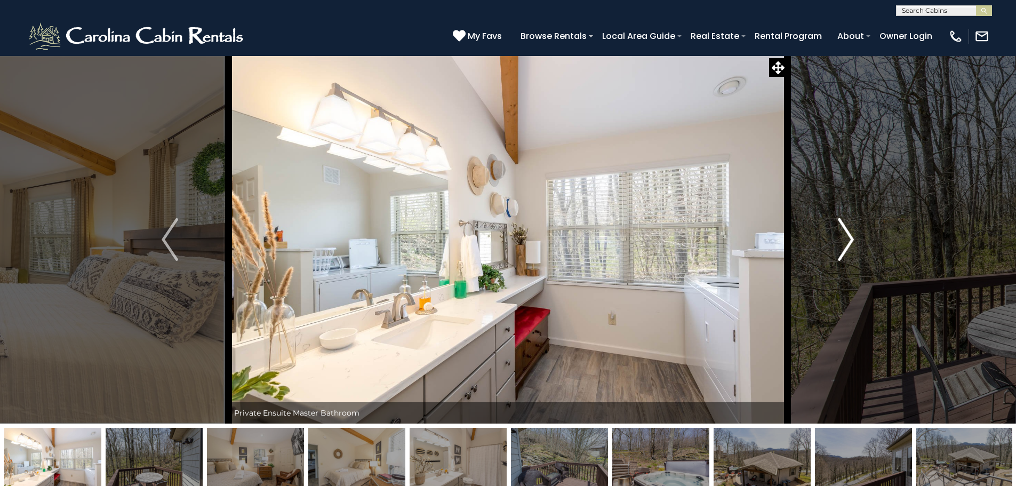
click at [848, 242] on img "Next" at bounding box center [846, 239] width 16 height 43
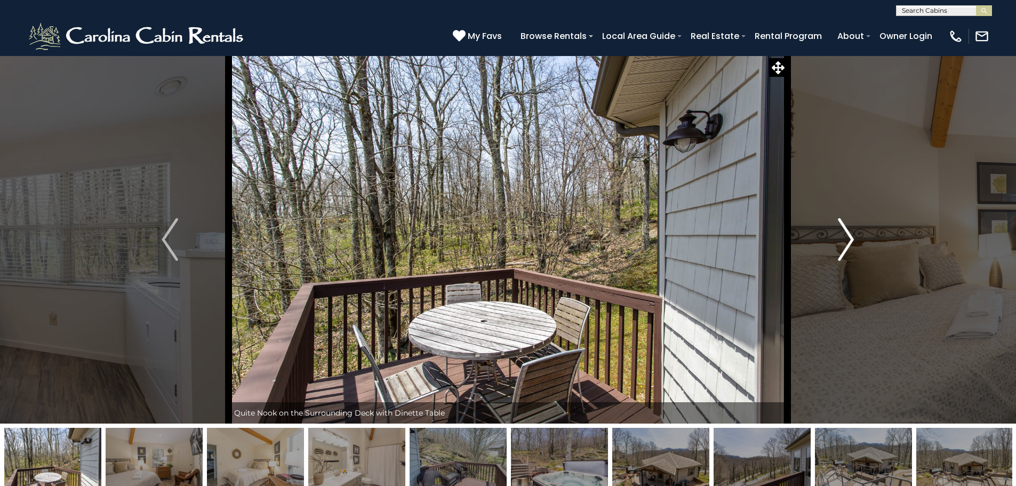
click at [848, 242] on img "Next" at bounding box center [846, 239] width 16 height 43
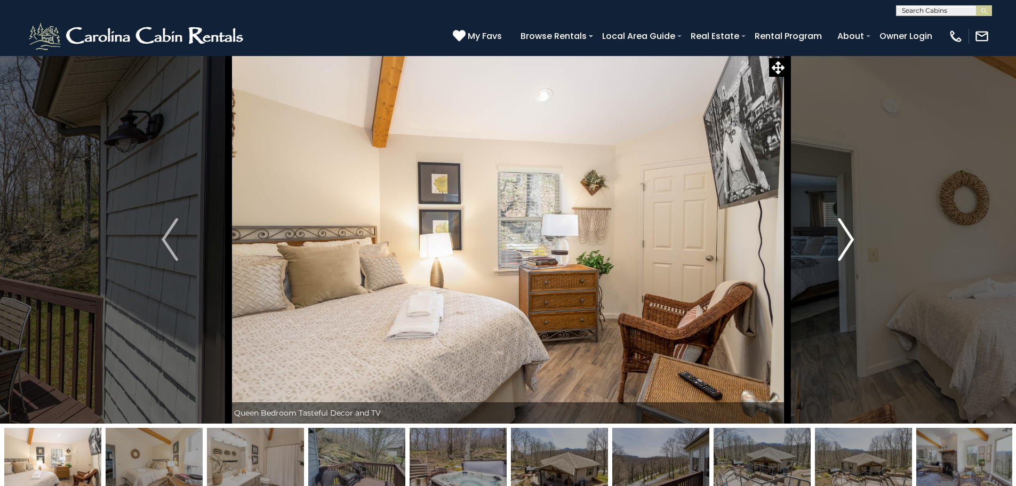
click at [847, 242] on img "Next" at bounding box center [846, 239] width 16 height 43
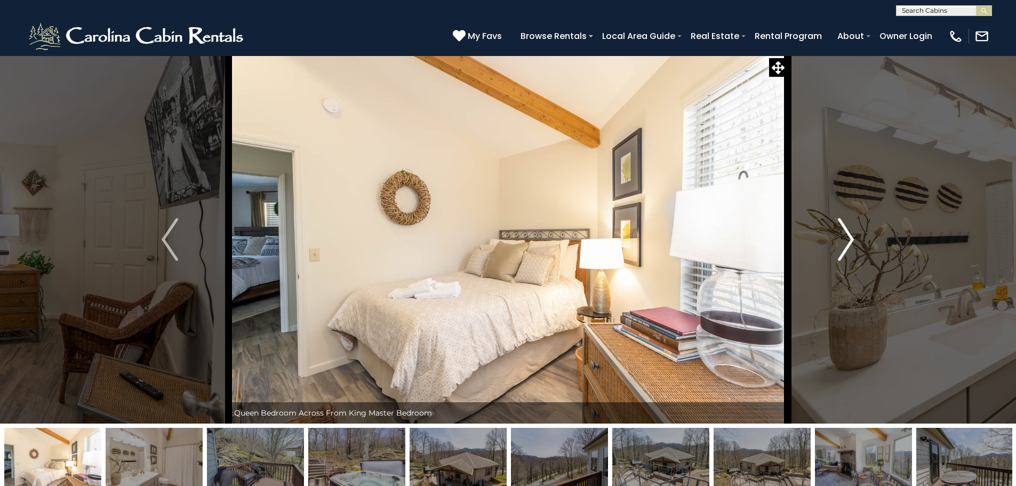
click at [847, 241] on img "Next" at bounding box center [846, 239] width 16 height 43
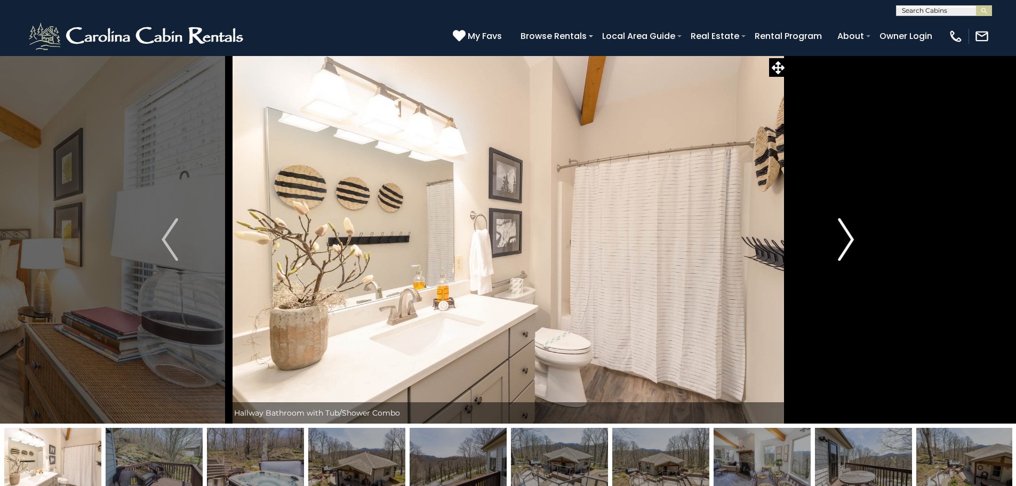
click at [847, 241] on img "Next" at bounding box center [846, 239] width 16 height 43
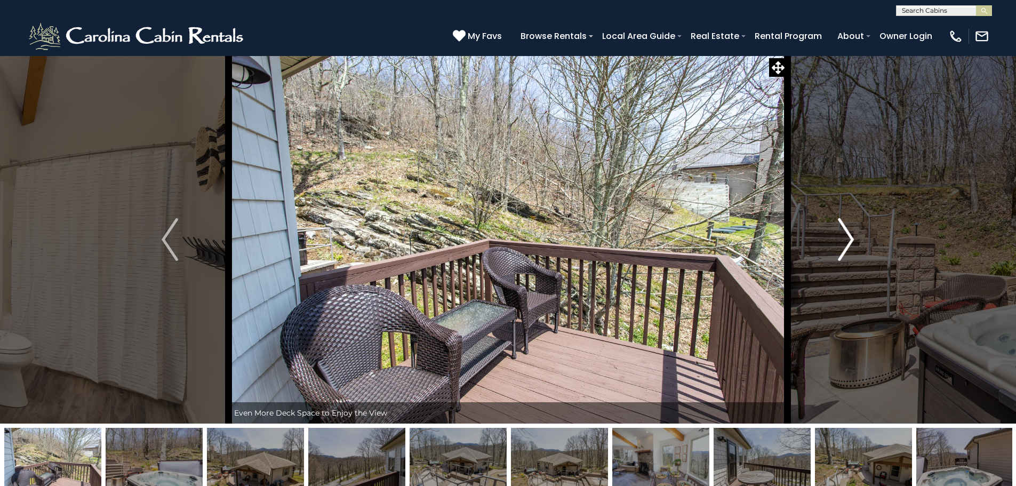
click at [847, 241] on img "Next" at bounding box center [846, 239] width 16 height 43
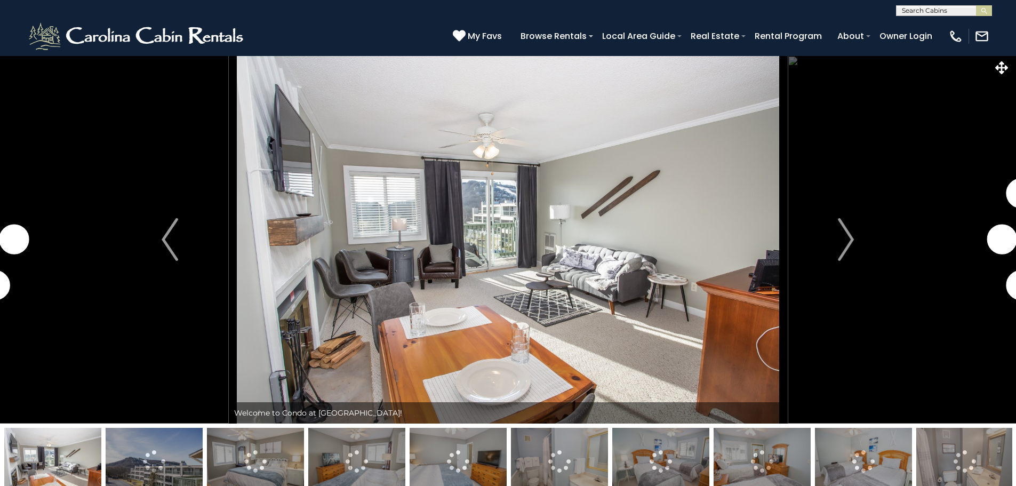
click at [848, 235] on img "Next" at bounding box center [846, 239] width 16 height 43
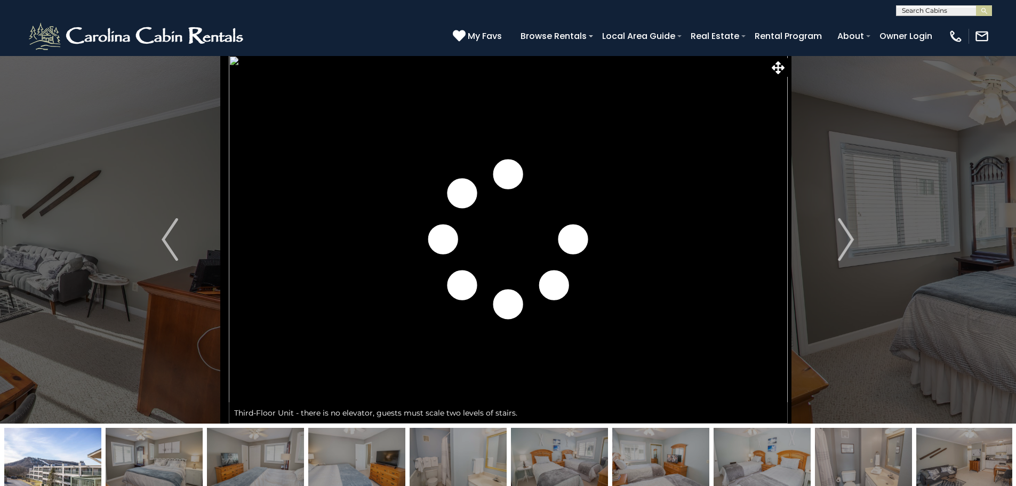
click at [848, 235] on img "Next" at bounding box center [846, 239] width 16 height 43
